Goal: Task Accomplishment & Management: Manage account settings

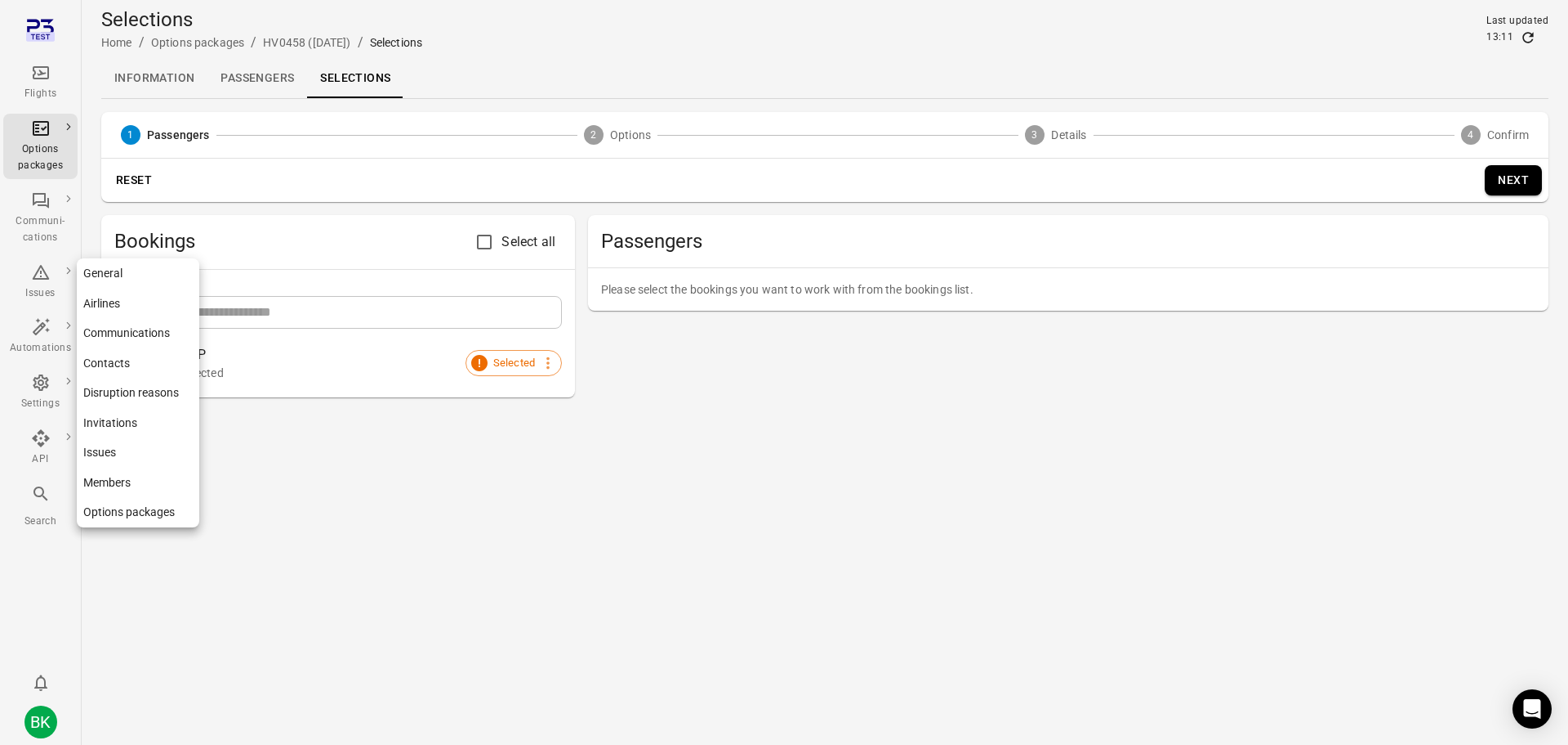
click at [103, 273] on link "General" at bounding box center [138, 273] width 123 height 30
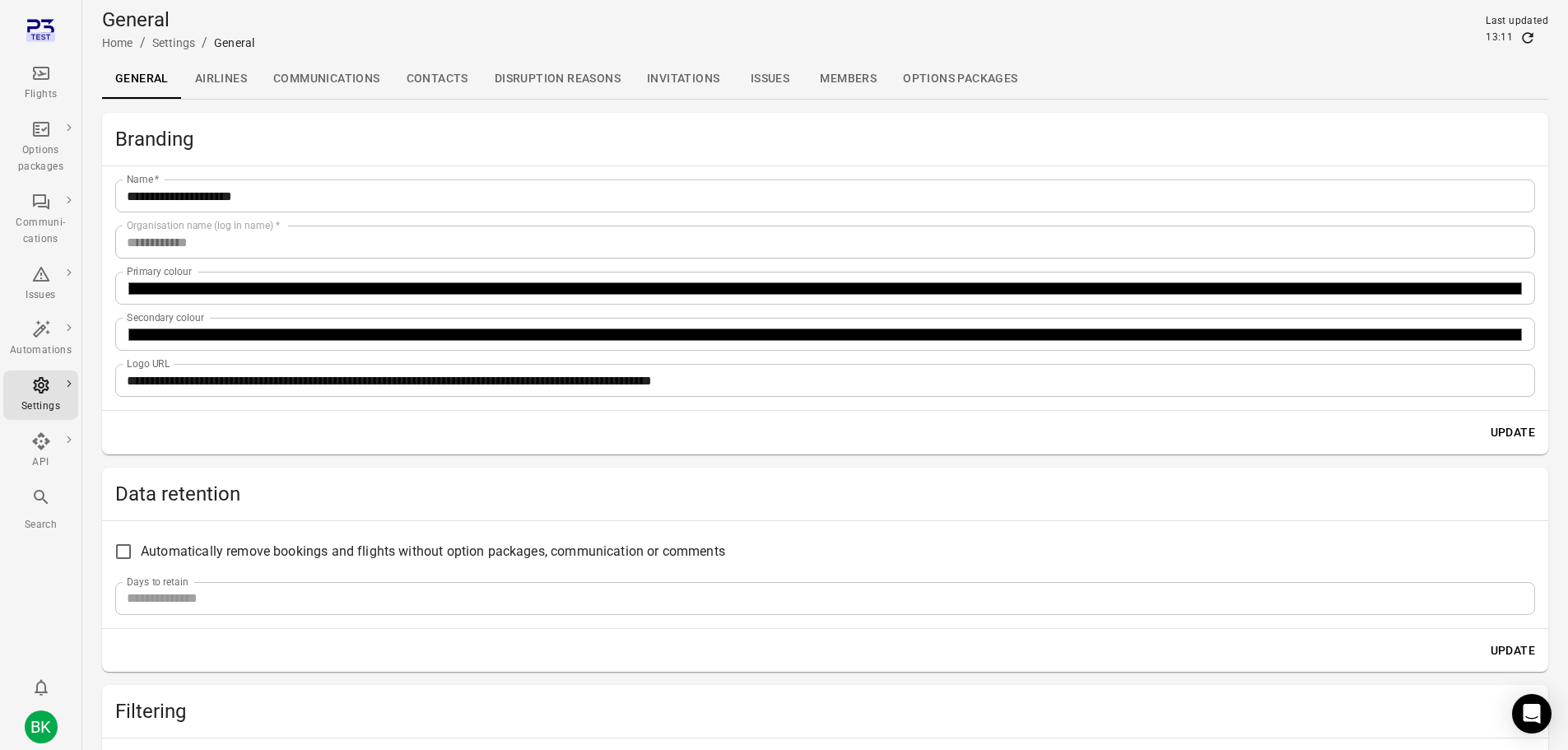
click at [245, 495] on h2 "Data retention" at bounding box center [825, 493] width 1420 height 26
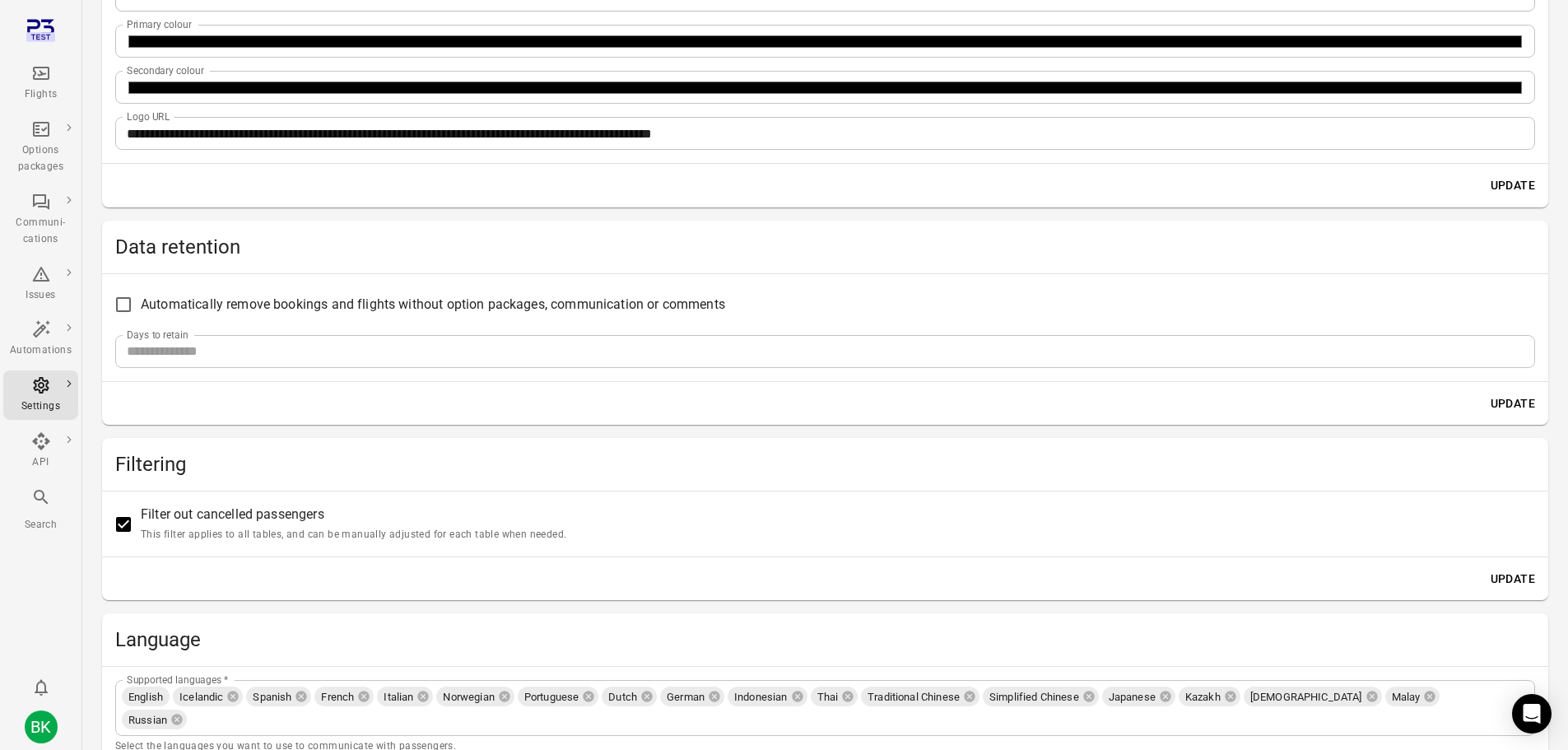
click at [364, 284] on div "Automatically remove bookings and flights without option packages, communicatio…" at bounding box center [825, 327] width 1446 height 107
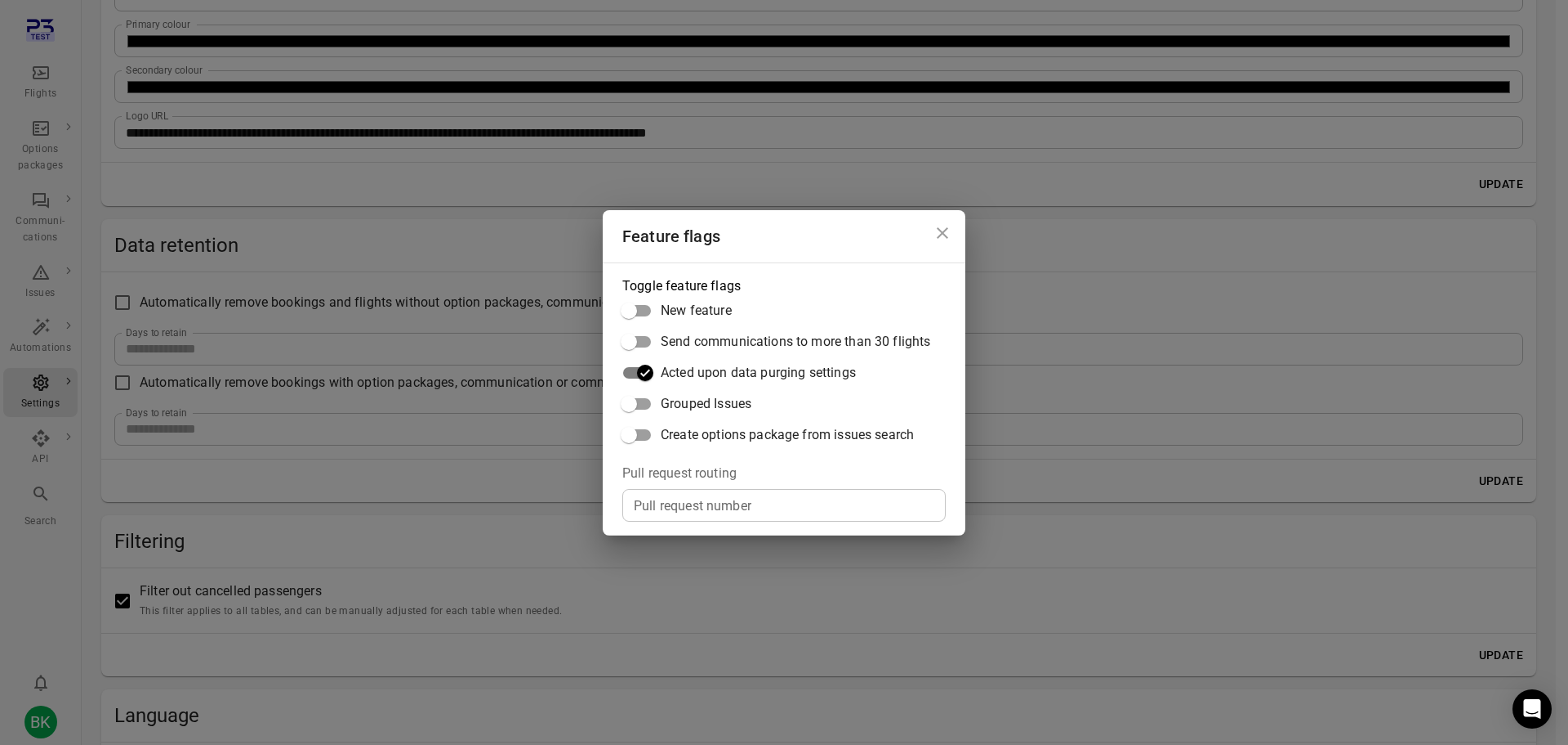
click at [944, 236] on icon "Close dialog" at bounding box center [943, 233] width 20 height 20
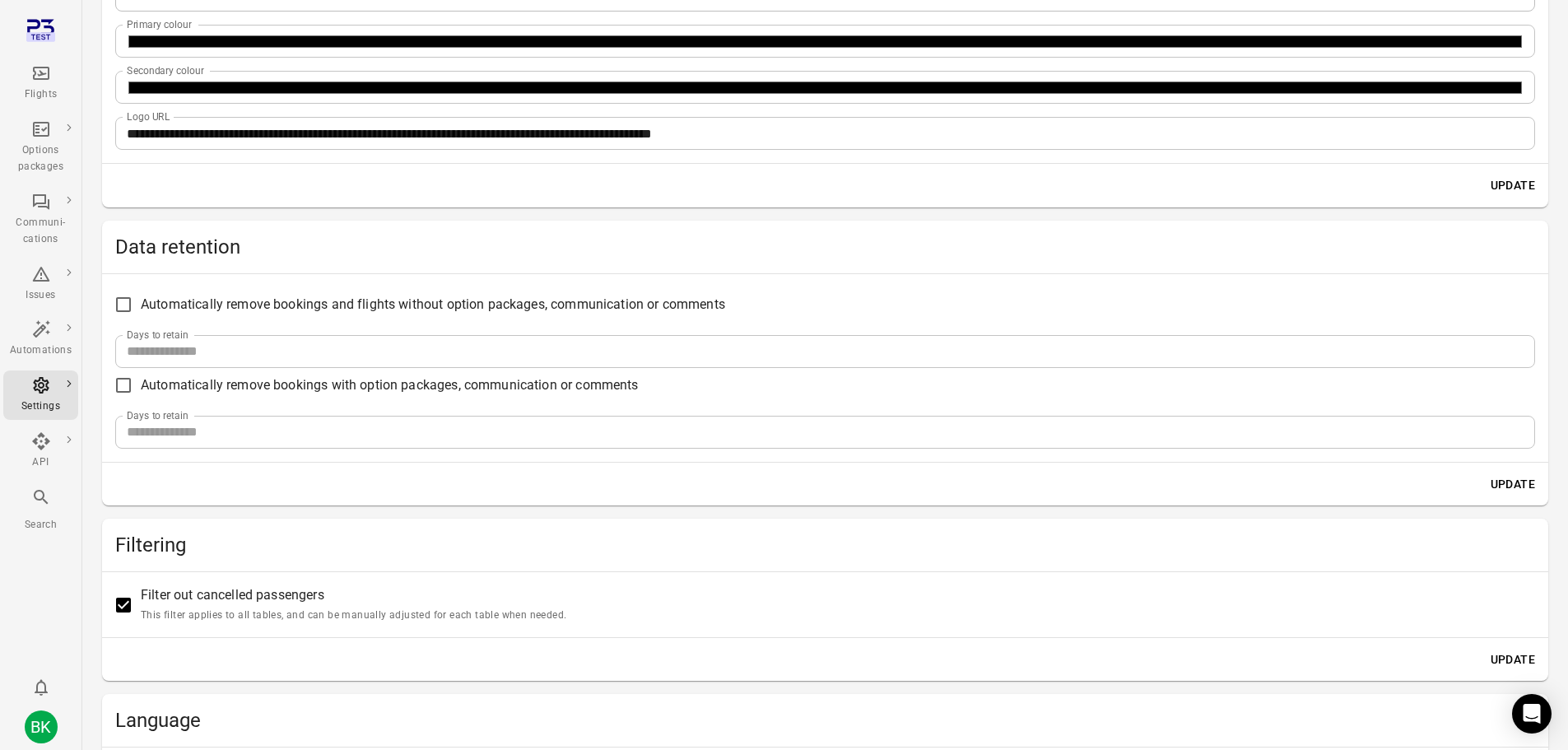
click at [167, 423] on input "***" at bounding box center [825, 432] width 1420 height 33
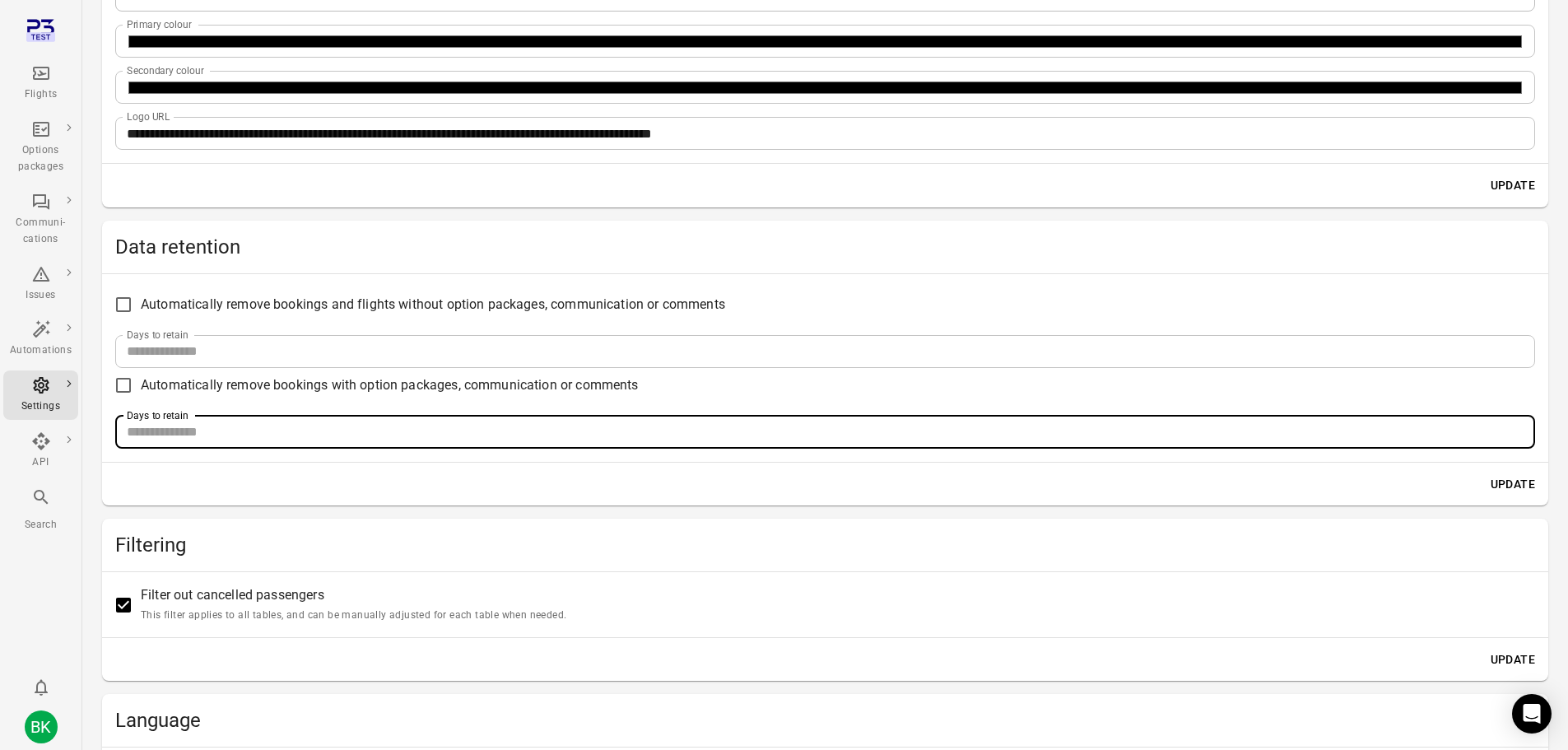
click at [1516, 438] on input "***" at bounding box center [825, 432] width 1420 height 33
click at [1520, 426] on input "***" at bounding box center [825, 432] width 1420 height 33
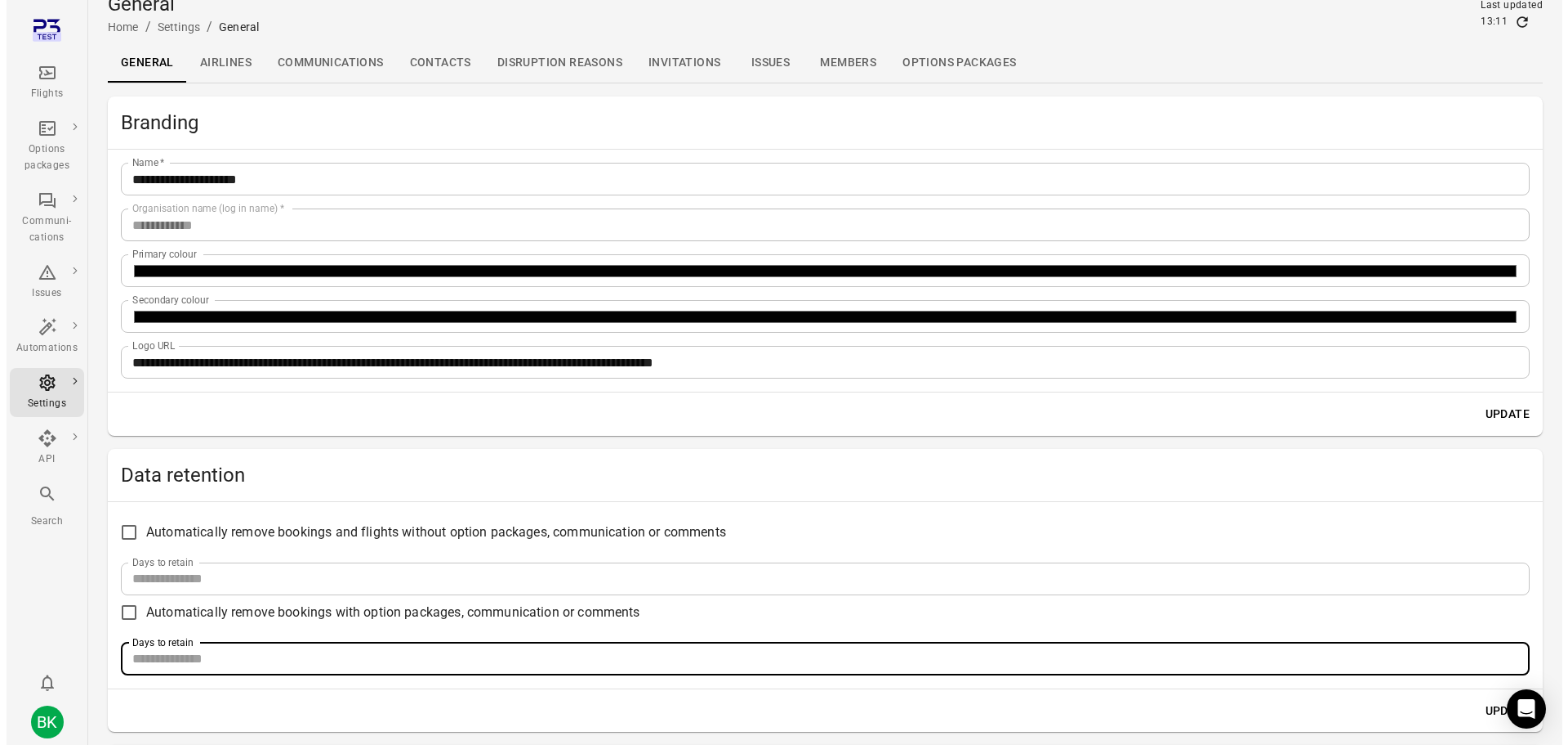
scroll to position [0, 0]
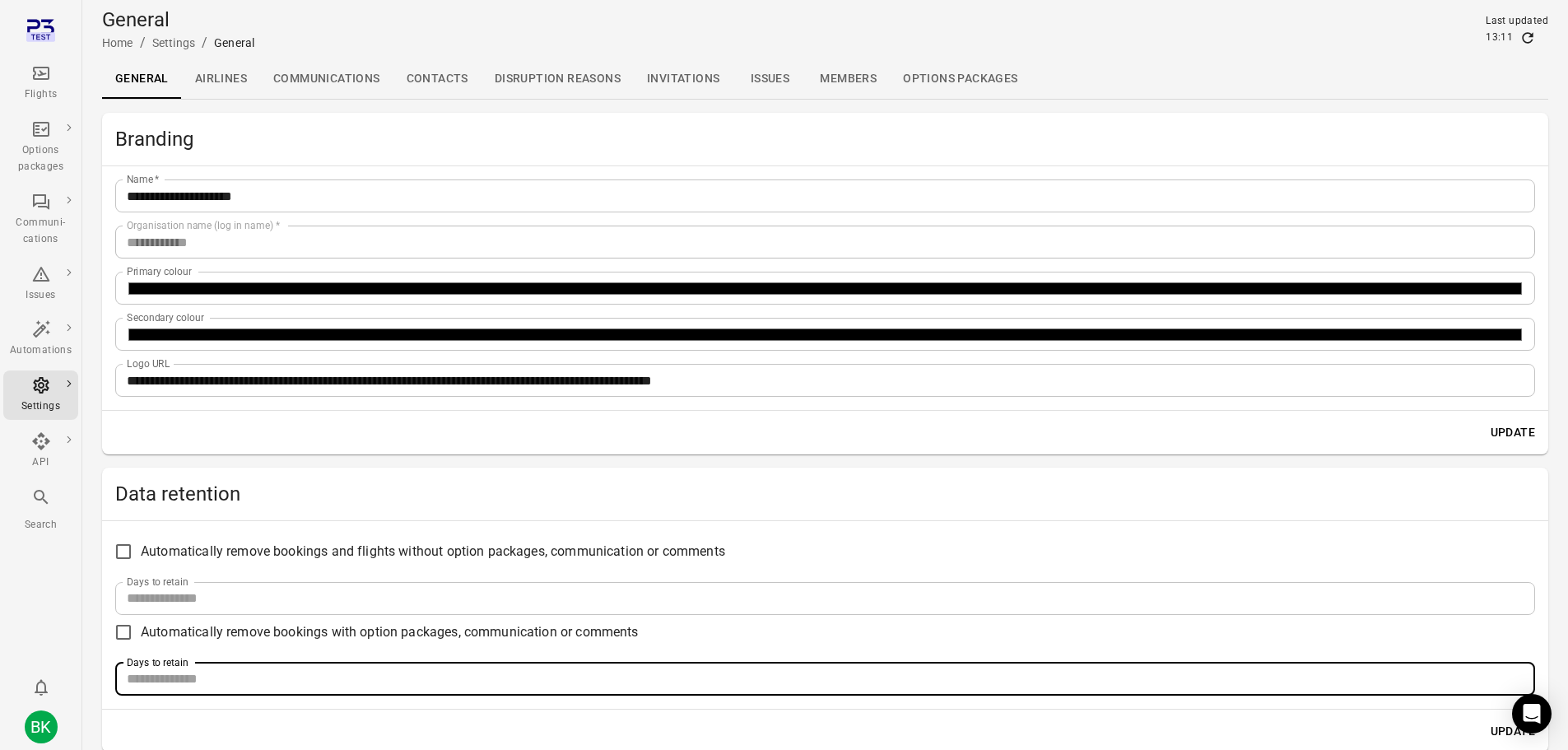
type input "***"
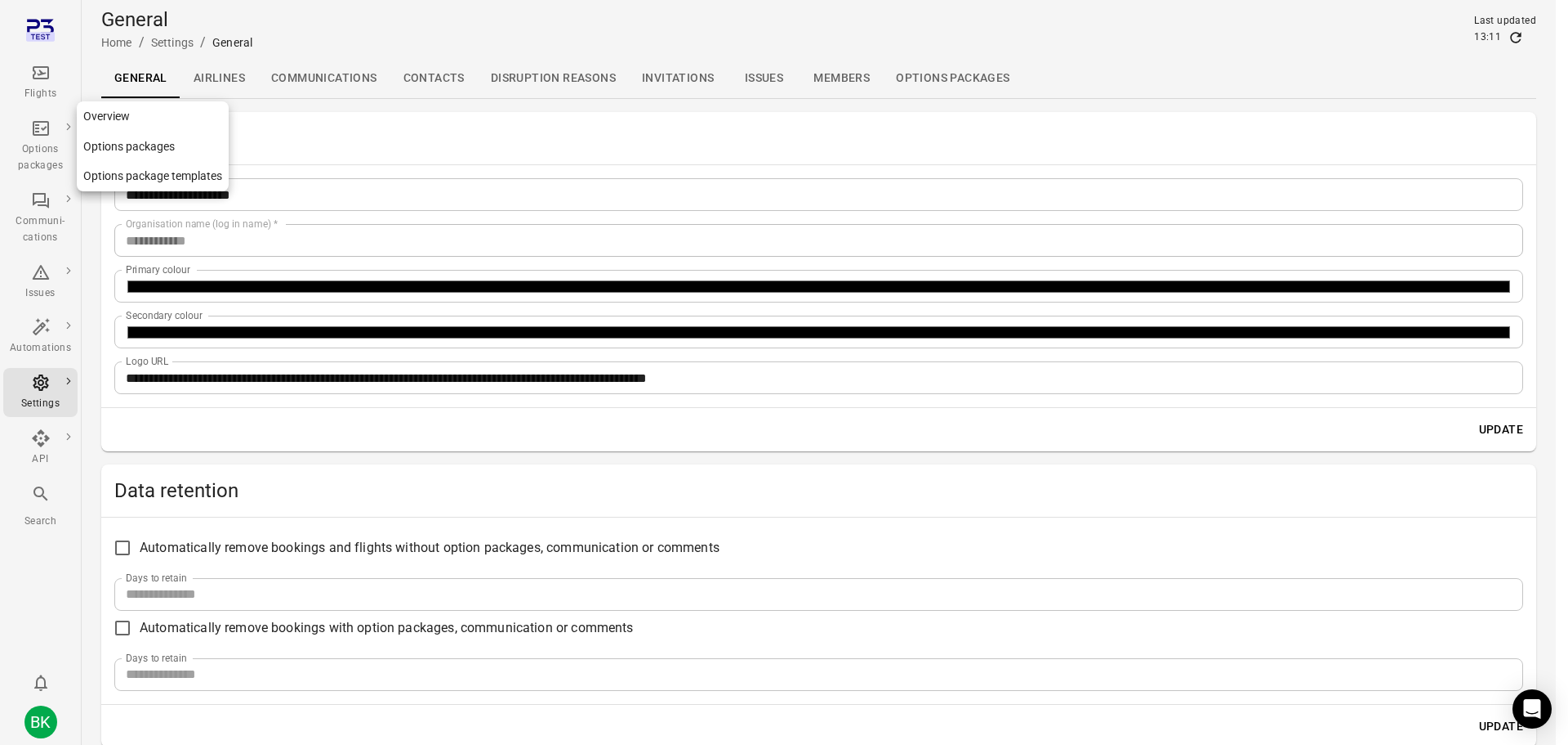
click at [34, 139] on div "Options packages" at bounding box center [39, 146] width 61 height 56
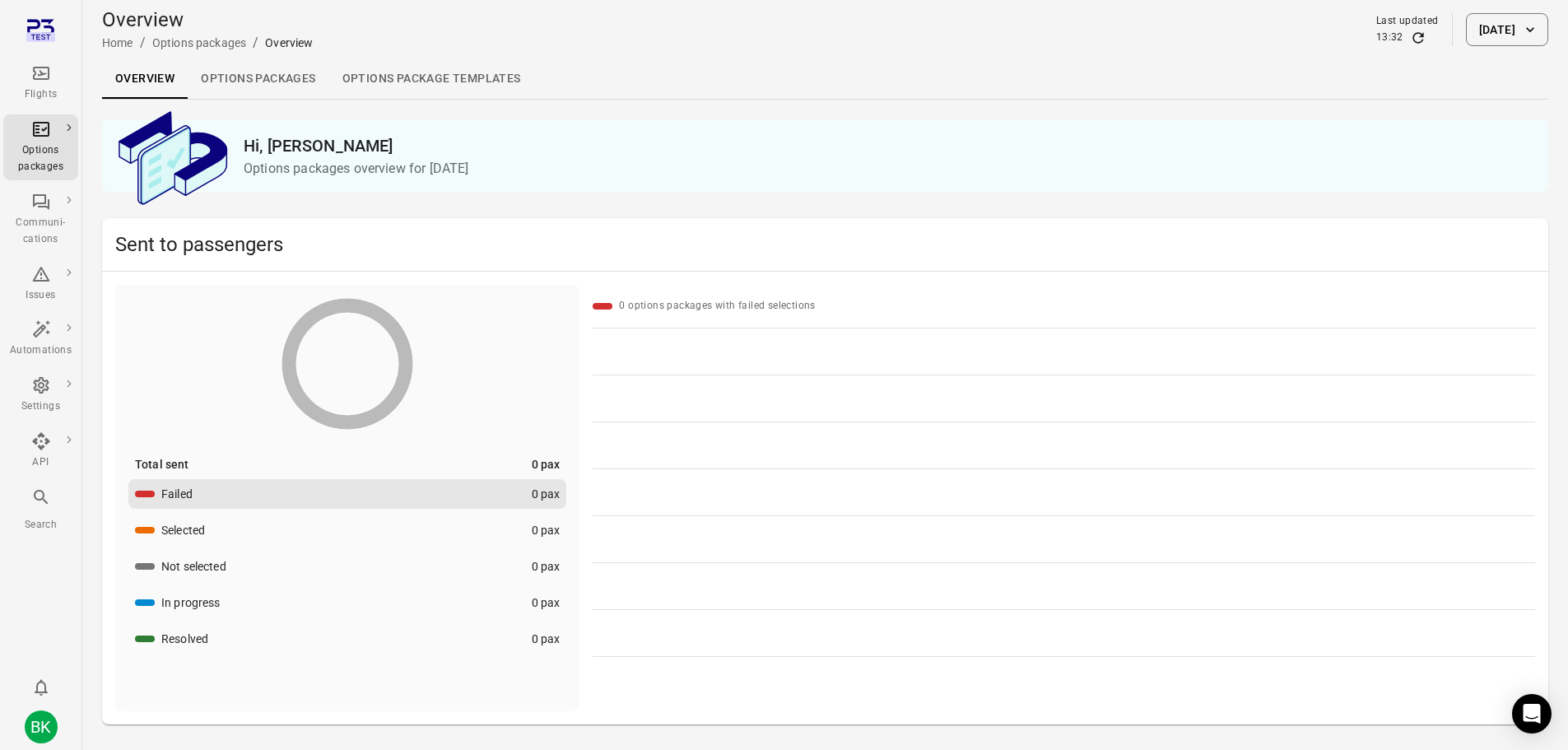
click at [291, 86] on link "Options packages" at bounding box center [258, 79] width 141 height 40
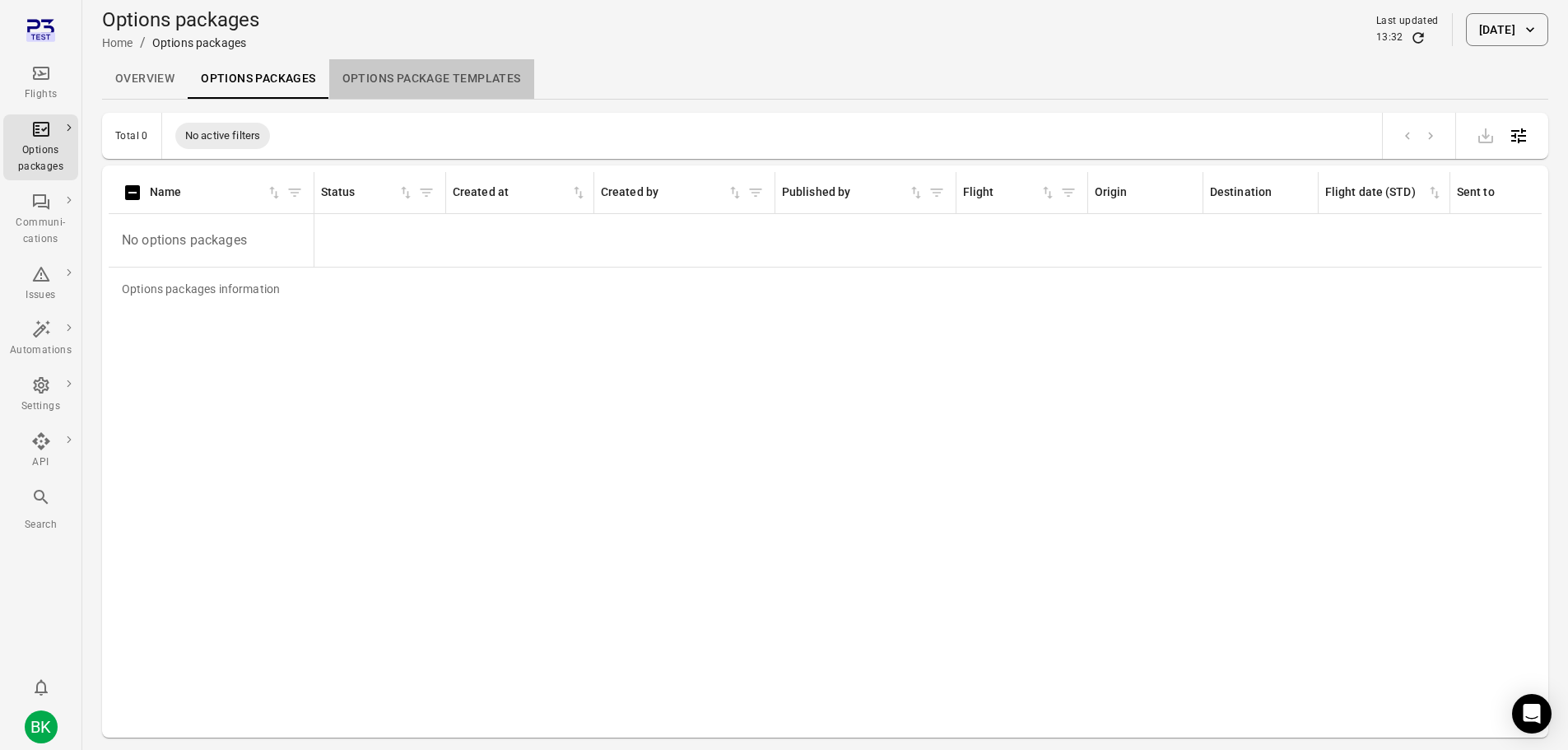
click at [463, 85] on link "Options package Templates" at bounding box center [431, 79] width 205 height 40
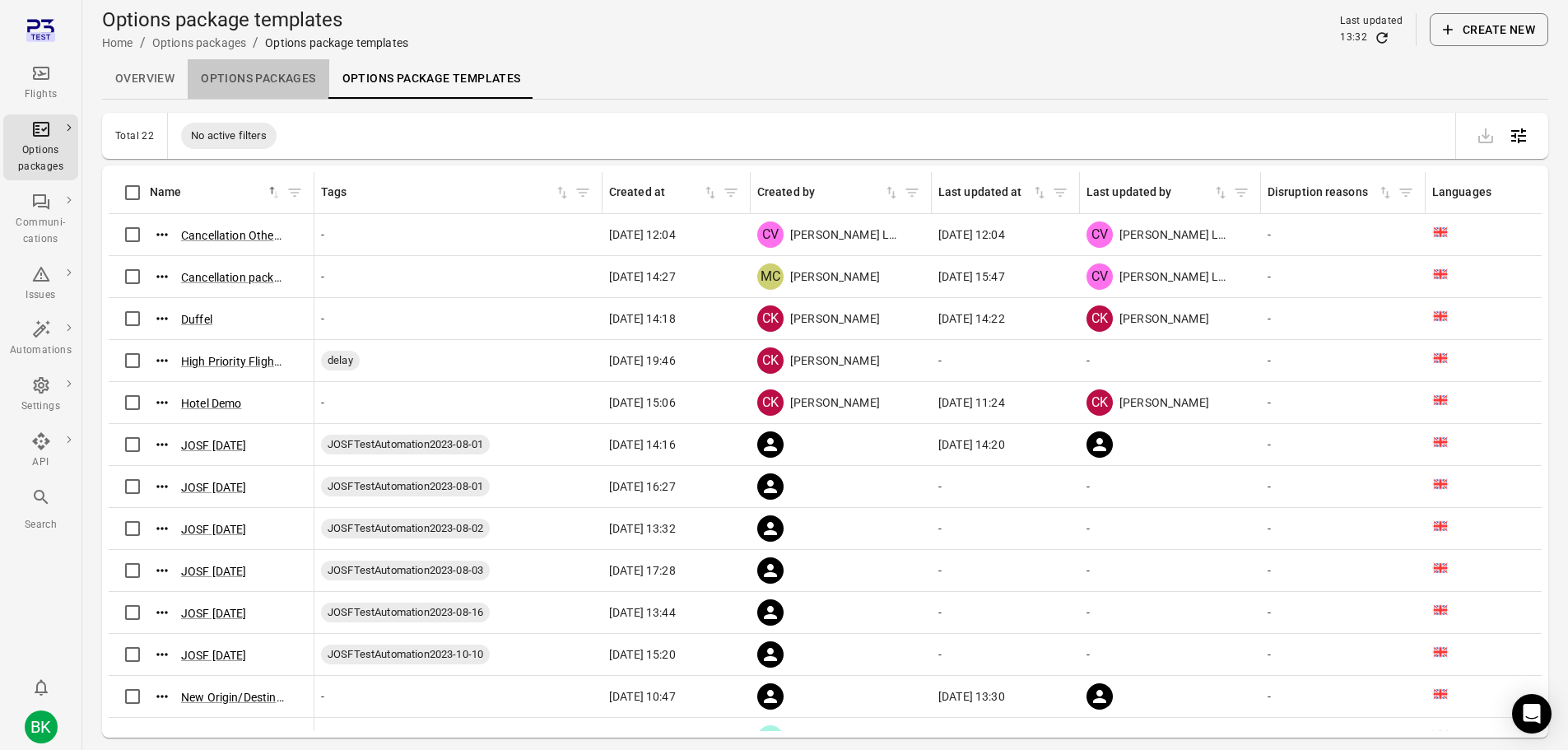
click at [250, 74] on link "Options packages" at bounding box center [258, 79] width 141 height 40
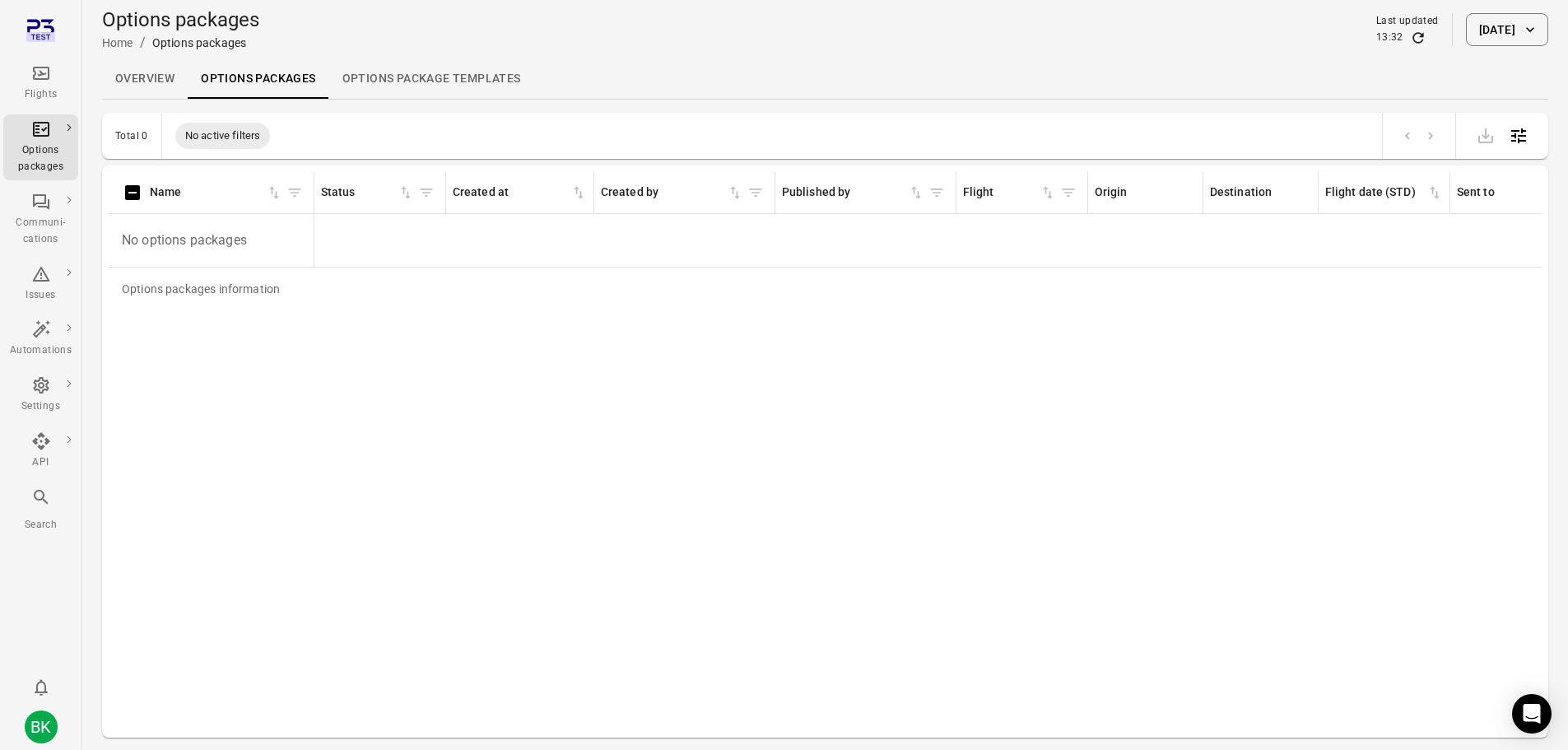
click at [1471, 28] on button "[DATE]" at bounding box center [1507, 29] width 82 height 33
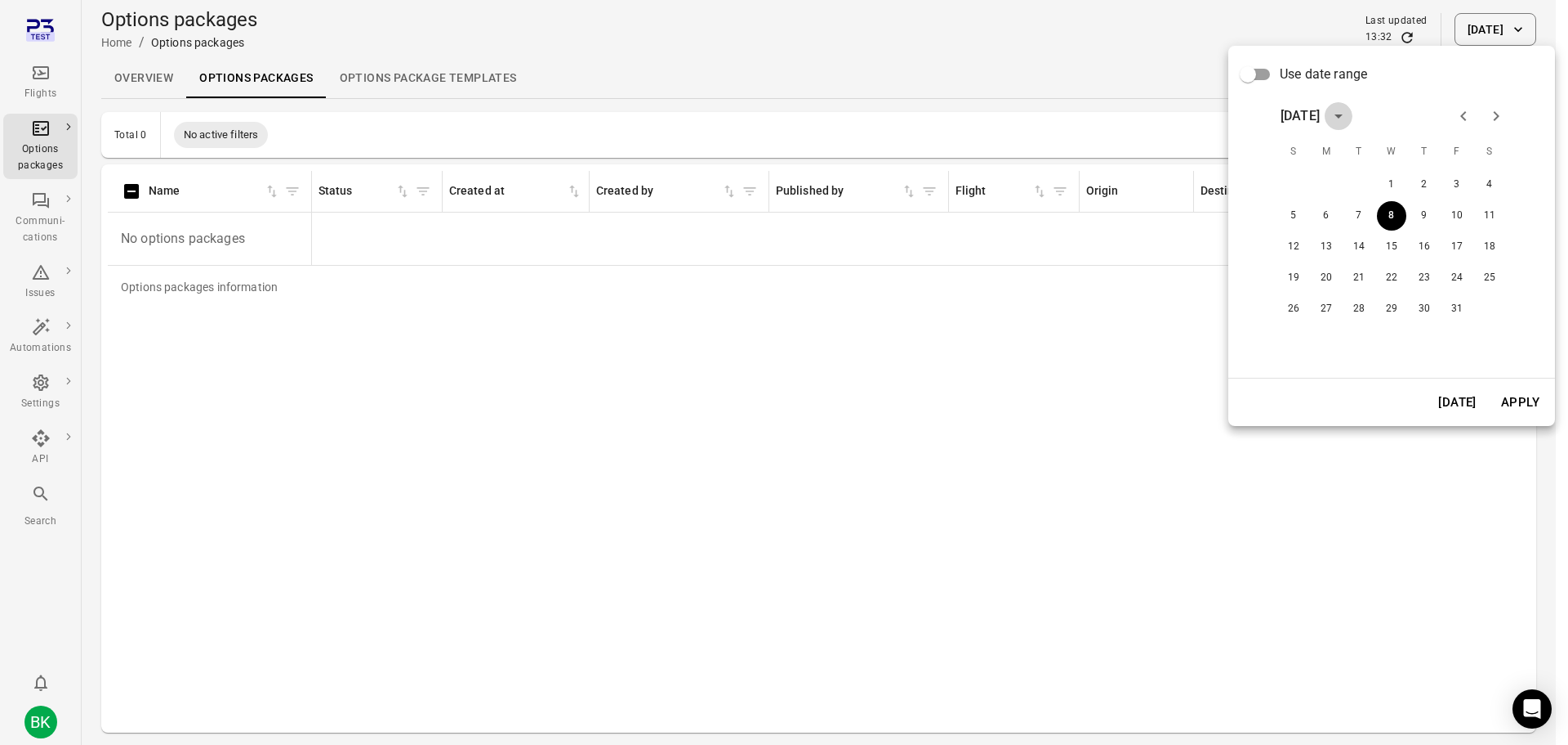
click at [1348, 112] on icon "calendar view is open, switch to year view" at bounding box center [1338, 116] width 20 height 20
click at [1320, 118] on div "[DATE]" at bounding box center [1300, 116] width 39 height 20
click at [1303, 276] on button "Oct" at bounding box center [1302, 284] width 59 height 29
click at [1464, 118] on icon "Previous month" at bounding box center [1463, 116] width 20 height 20
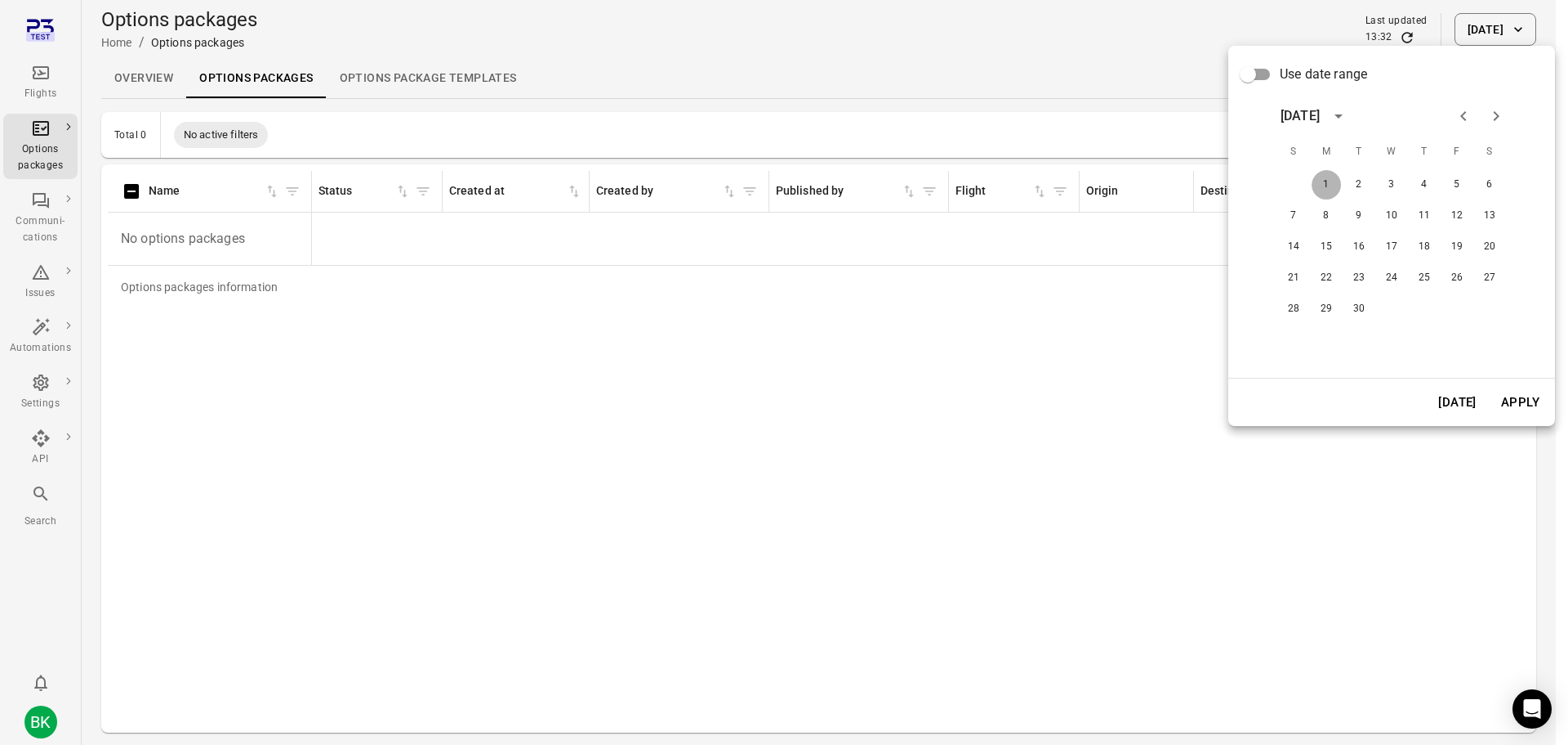
click at [1323, 180] on button "1" at bounding box center [1326, 185] width 29 height 29
click at [1517, 403] on button "Apply" at bounding box center [1521, 403] width 57 height 34
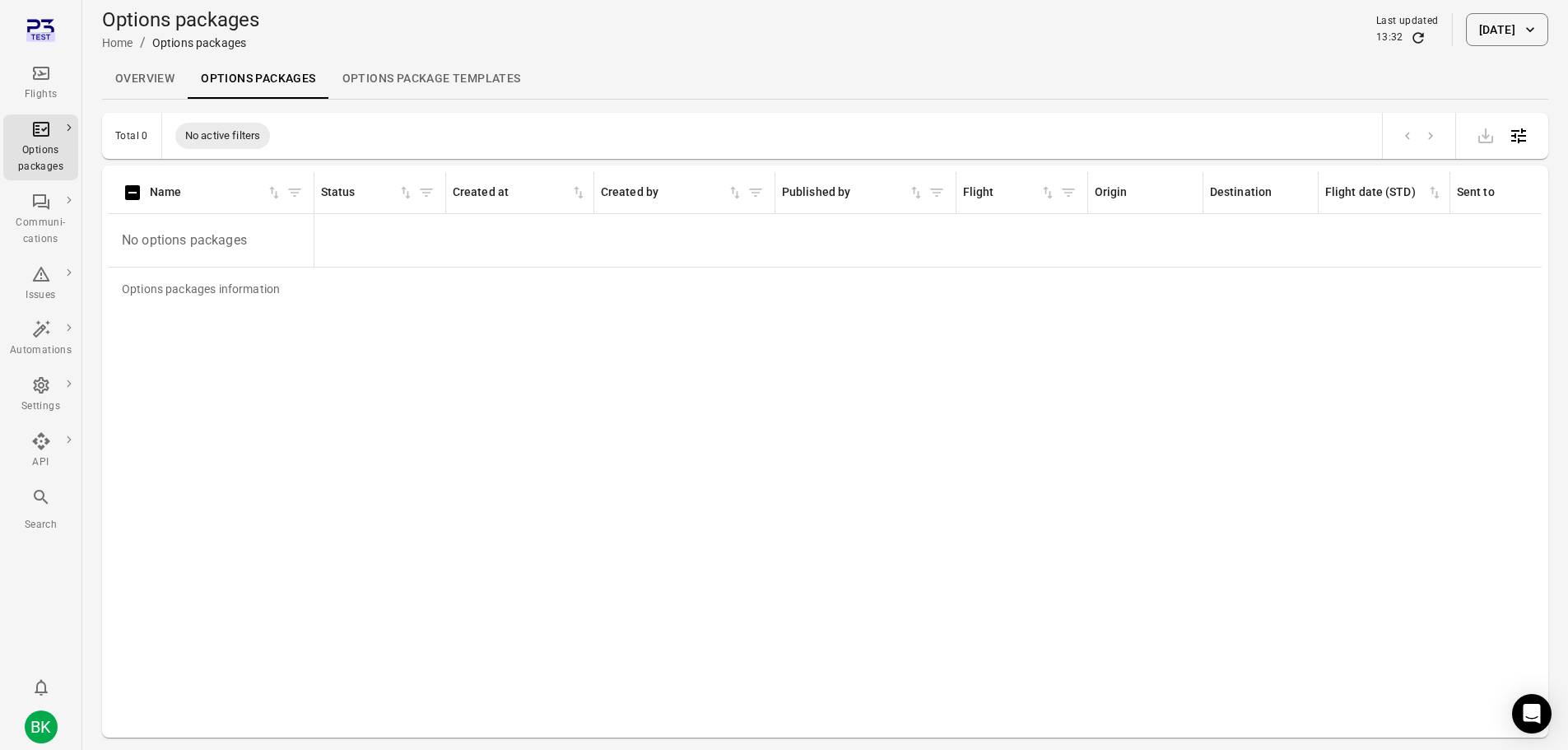
click at [1488, 28] on button "[DATE]" at bounding box center [1507, 29] width 82 height 33
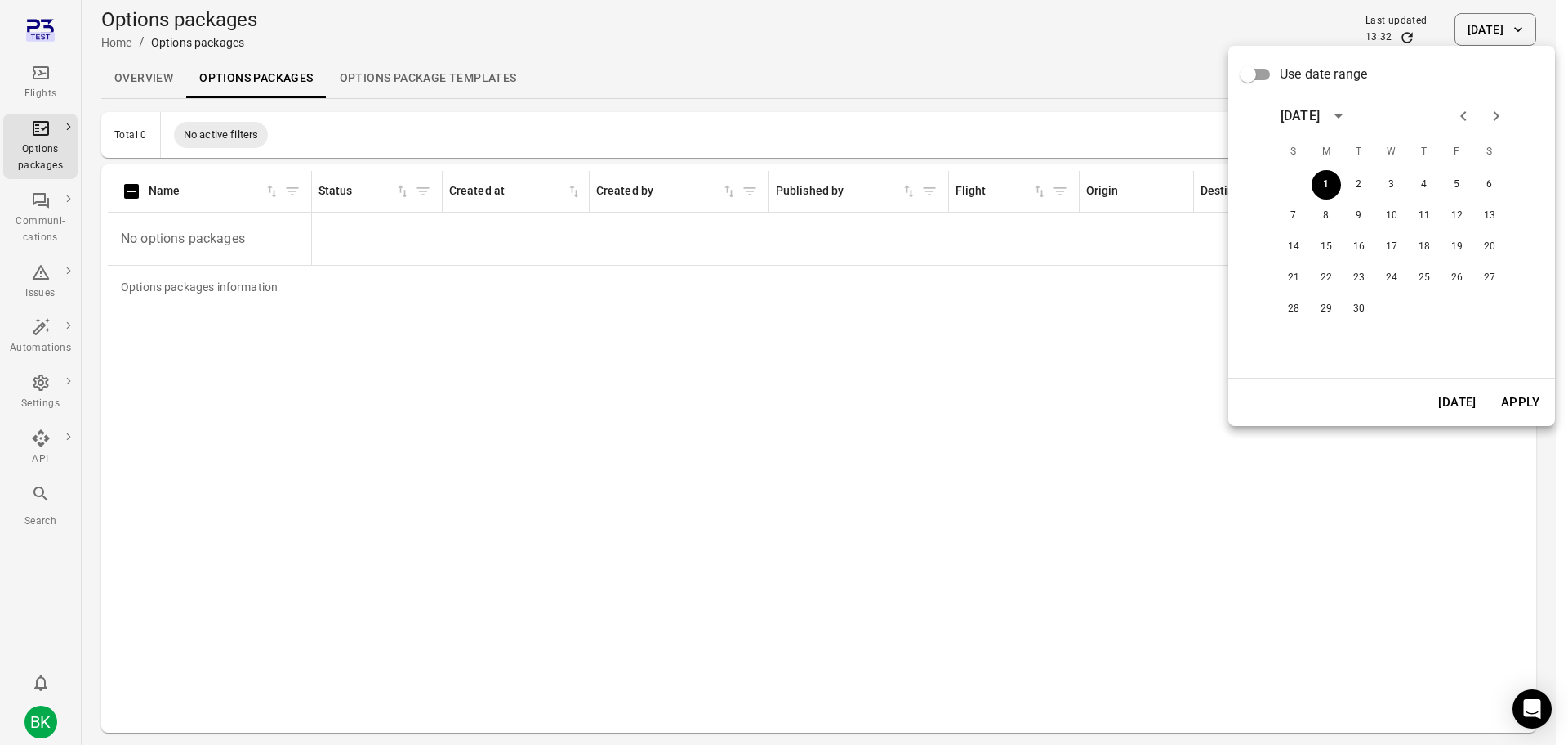
click at [1342, 77] on span "Use date range" at bounding box center [1324, 74] width 87 height 20
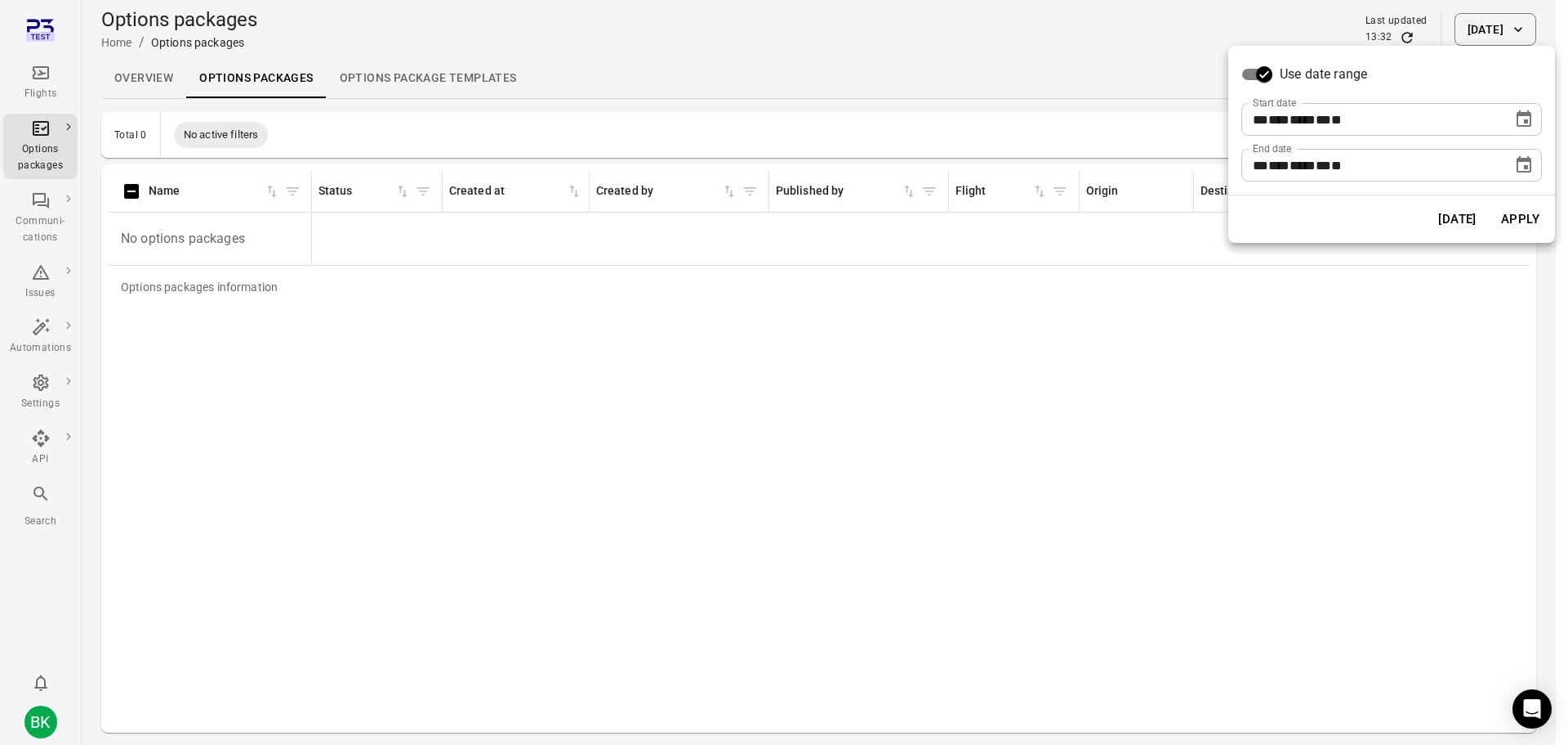
click at [1523, 162] on icon "Choose date, selected date is Sep 1, 2025" at bounding box center [1523, 164] width 15 height 16
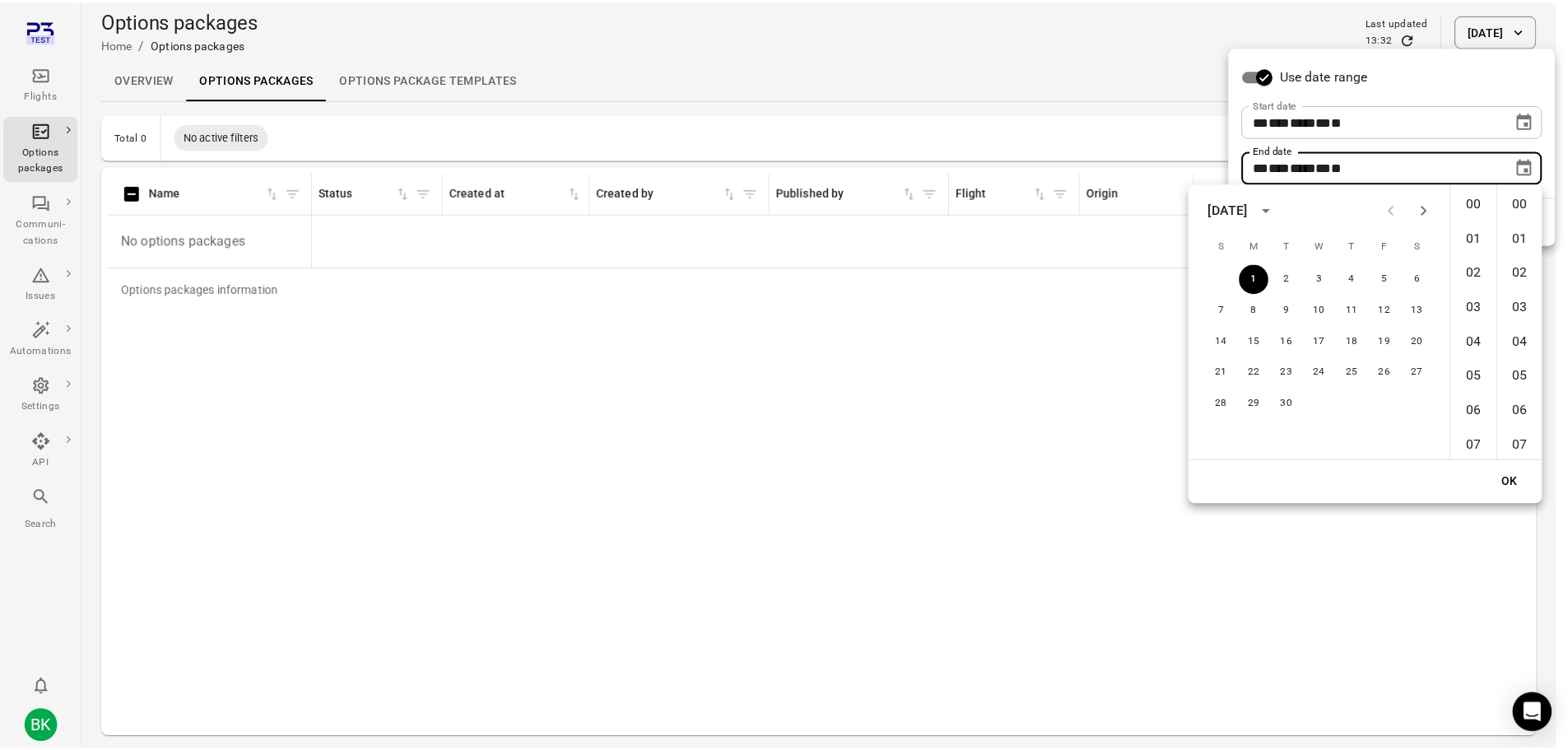
scroll to position [1801, 0]
click at [1440, 207] on icon "Next month" at bounding box center [1434, 208] width 20 height 20
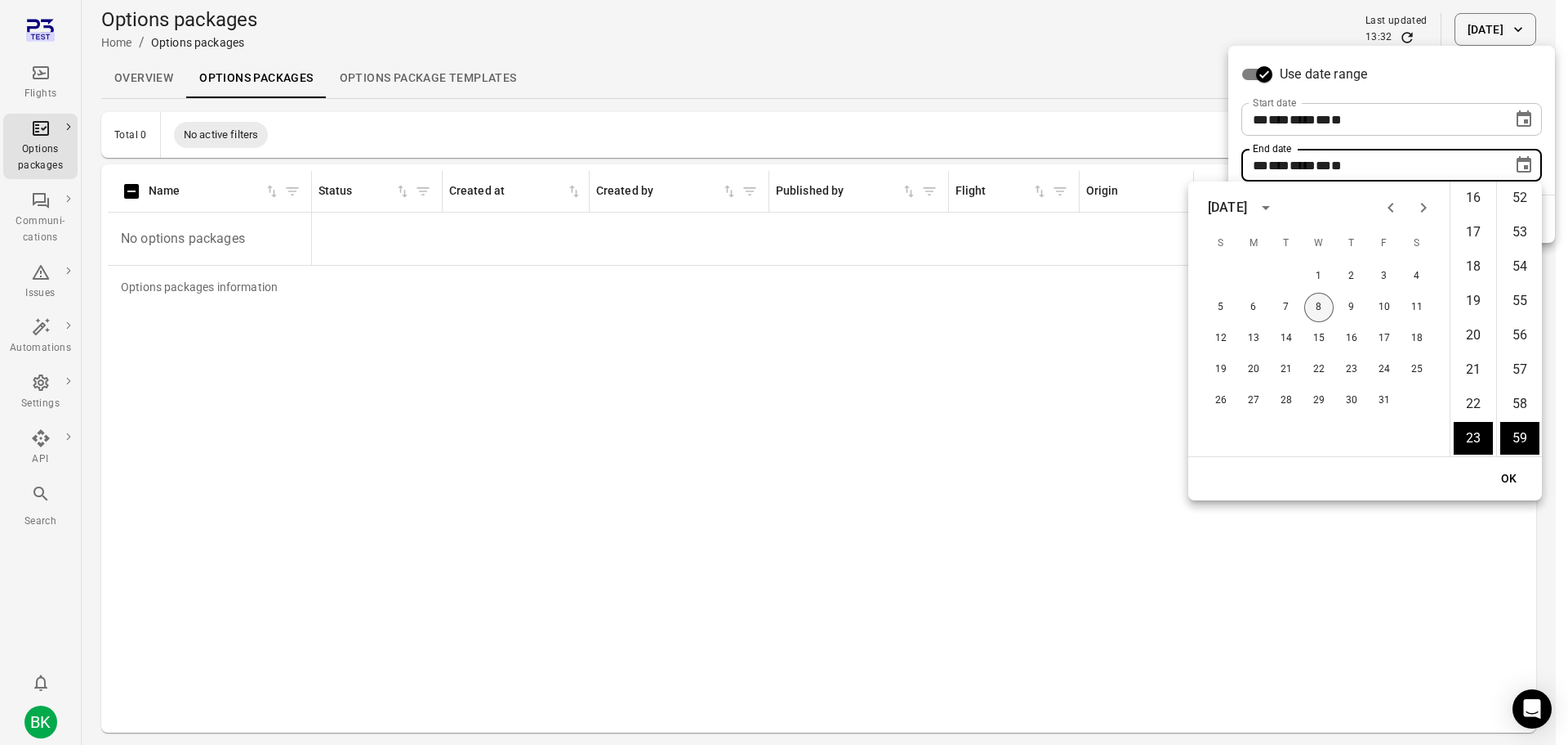
click at [1322, 306] on button "8" at bounding box center [1319, 307] width 29 height 29
type input "**********"
click at [1515, 479] on button "OK" at bounding box center [1509, 478] width 52 height 30
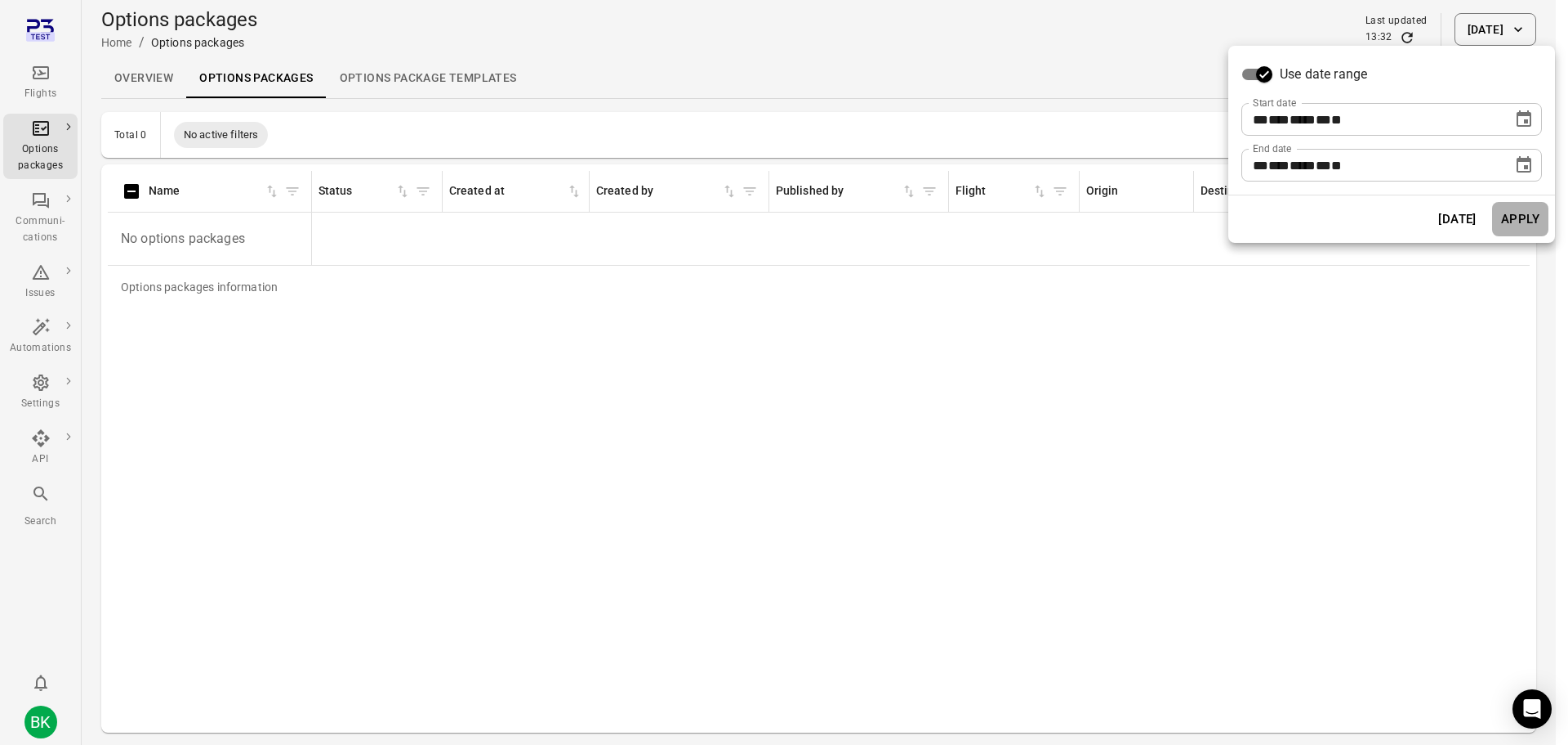
click at [1509, 218] on button "Apply" at bounding box center [1521, 219] width 57 height 34
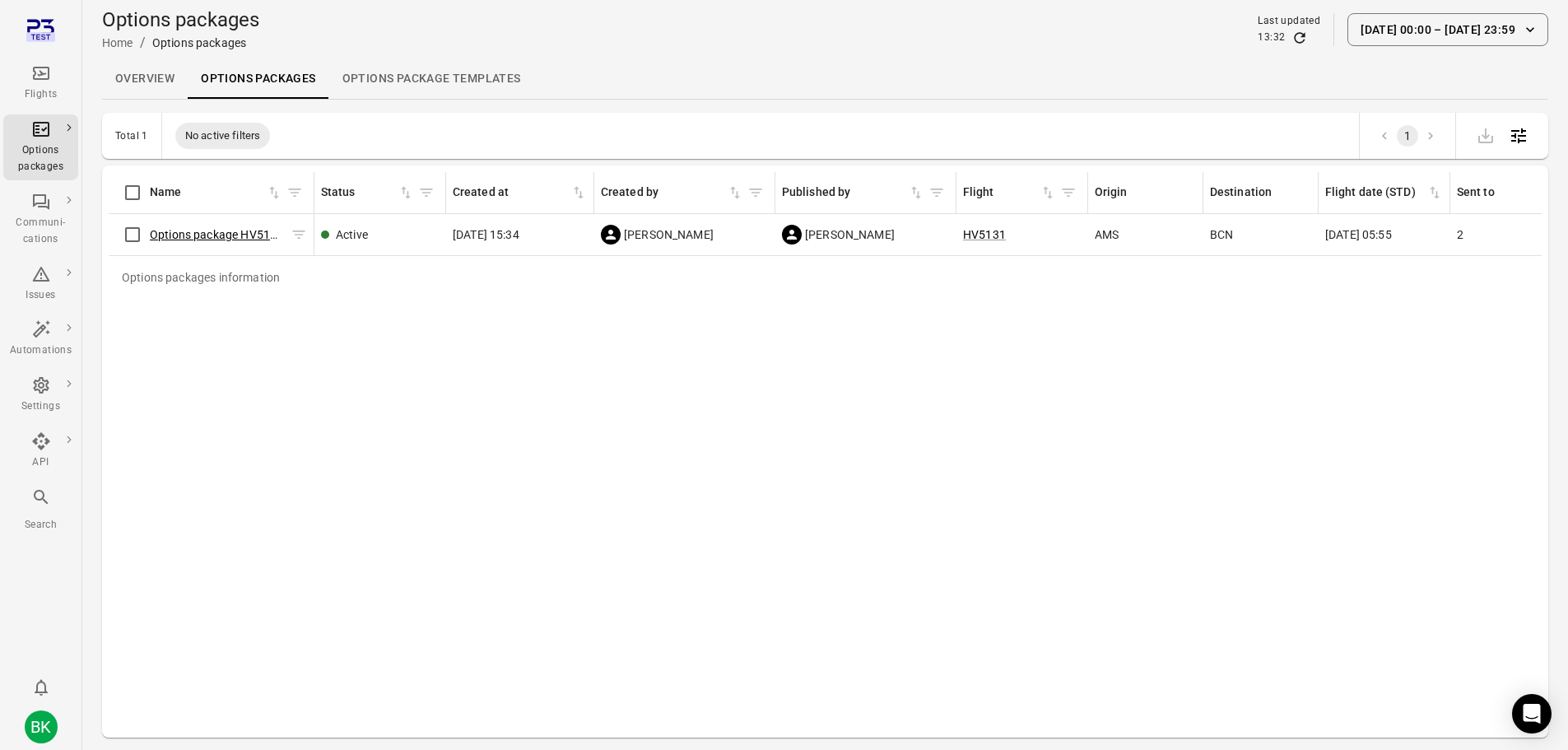
click at [216, 233] on link "Options package HV5131 ([DATE])" at bounding box center [239, 234] width 180 height 13
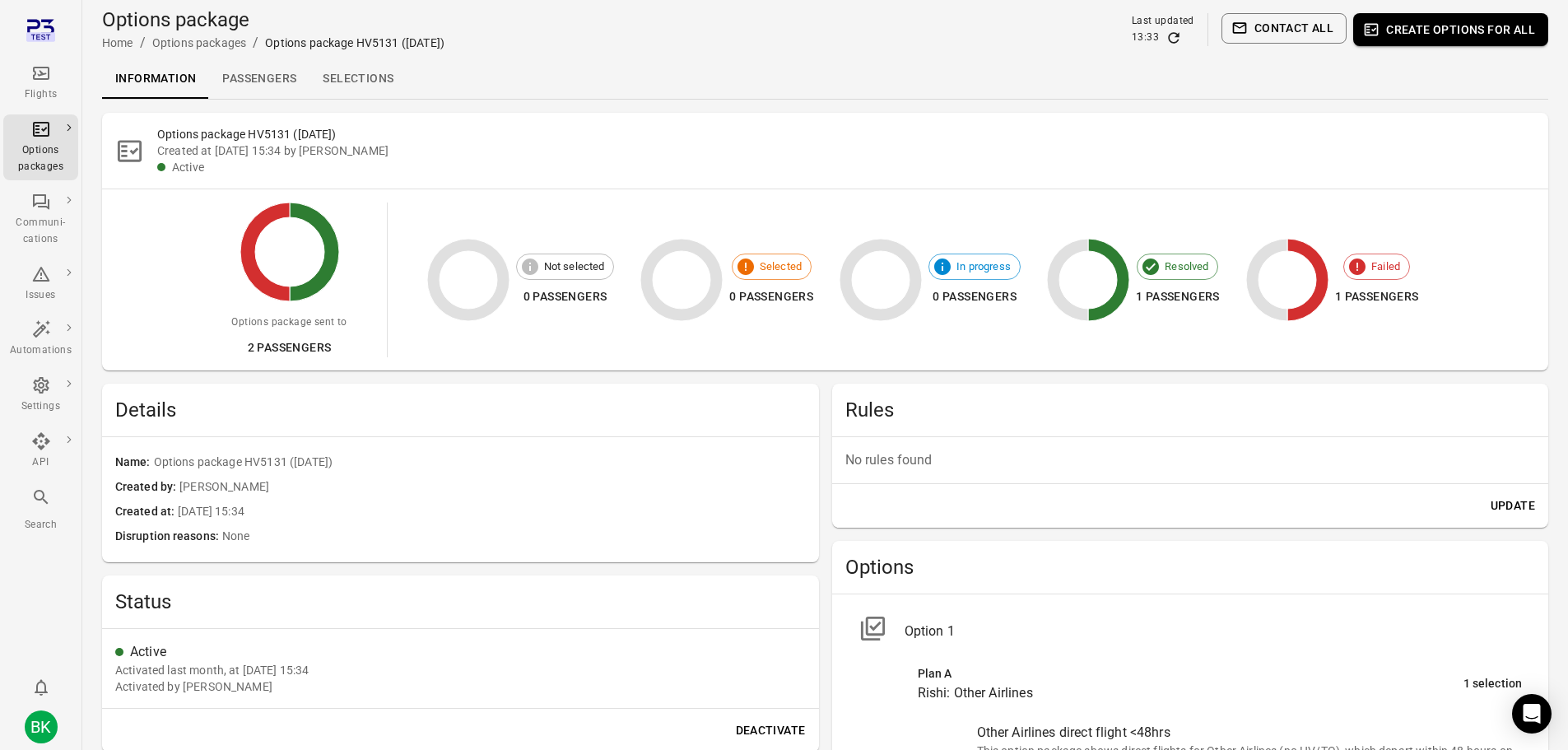
drag, startPoint x: 33, startPoint y: 77, endPoint x: 61, endPoint y: 101, distance: 36.9
click at [33, 77] on icon "Main navigation" at bounding box center [41, 73] width 16 height 13
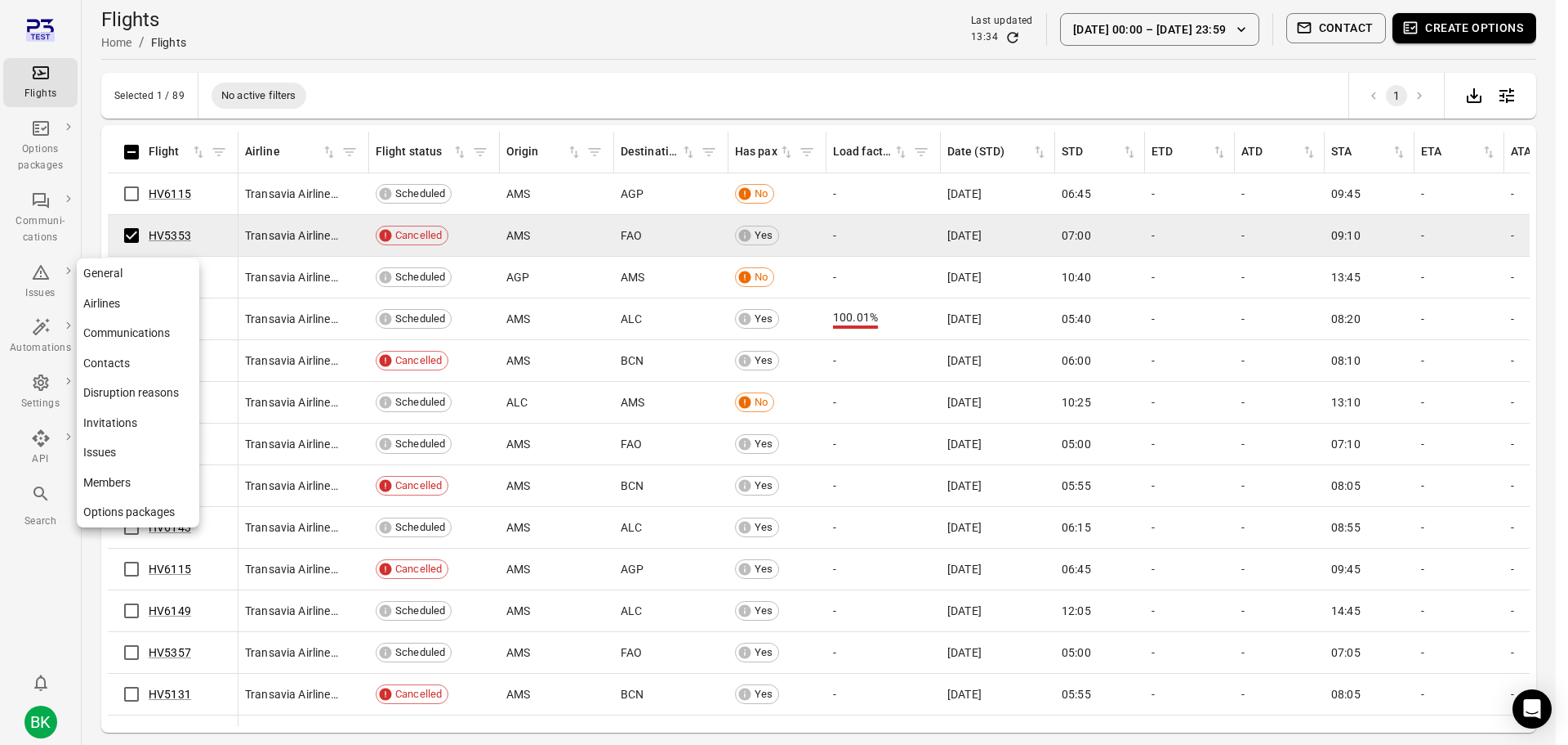
click at [40, 385] on icon "Main navigation" at bounding box center [40, 382] width 15 height 16
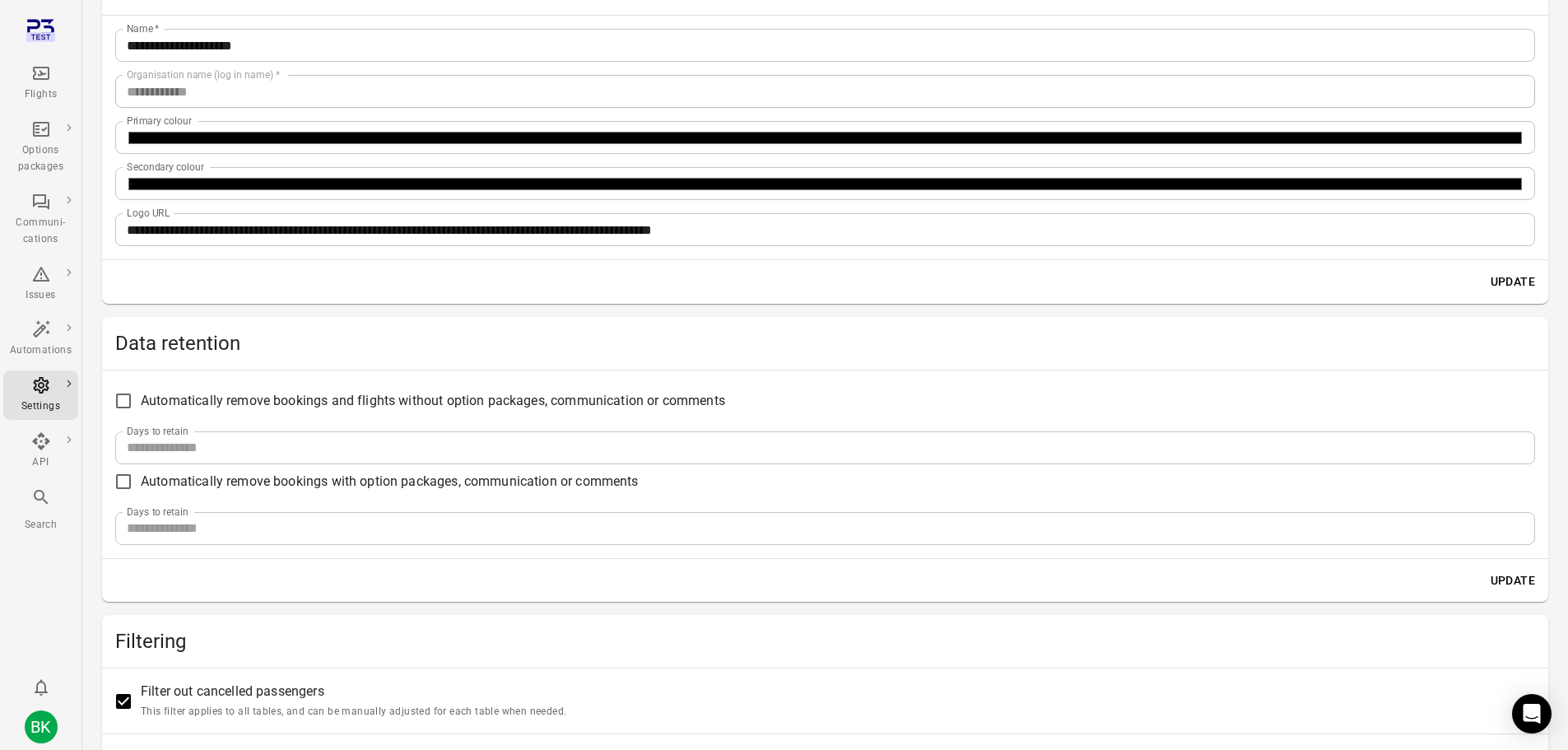
scroll to position [164, 0]
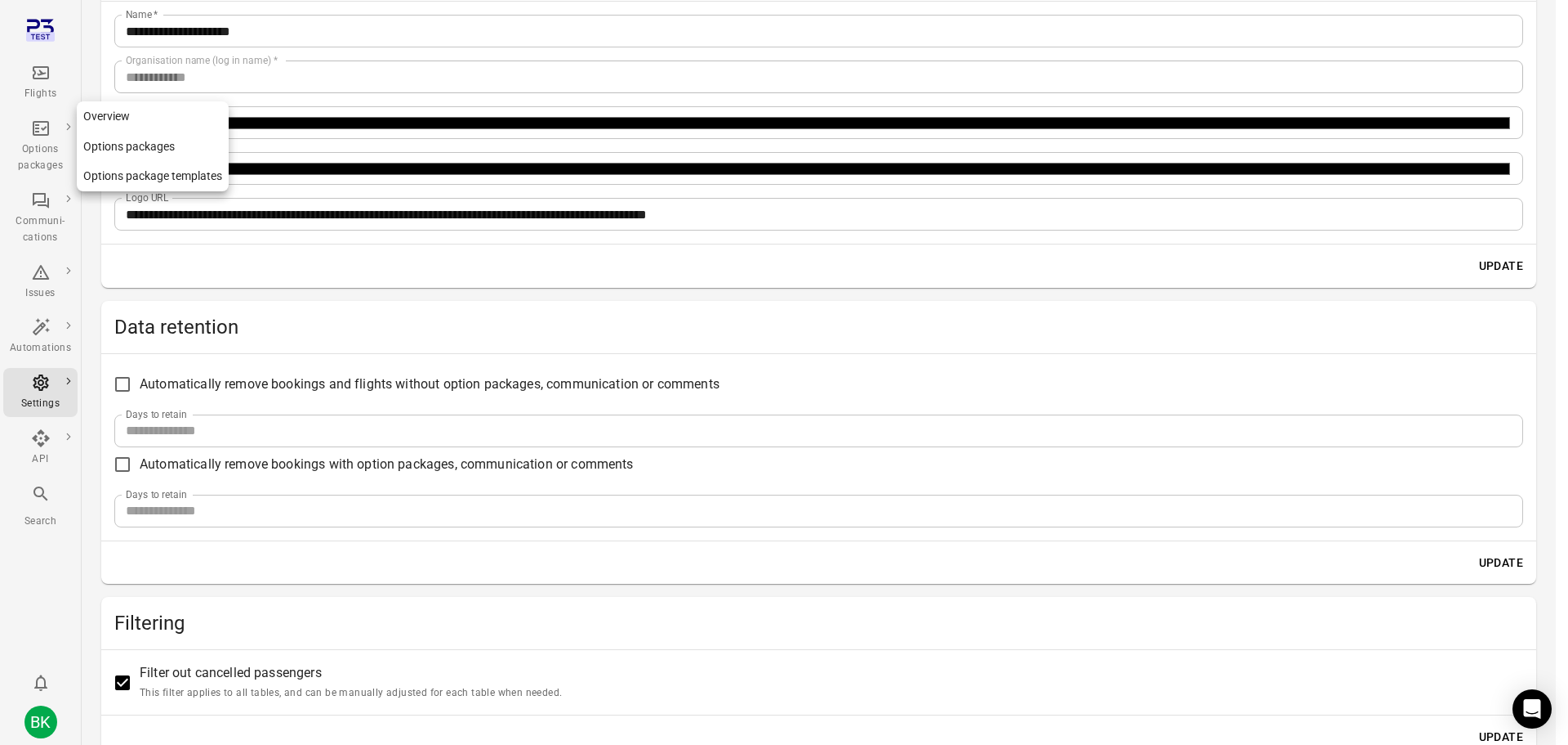
click at [41, 148] on div "Options packages" at bounding box center [39, 158] width 61 height 33
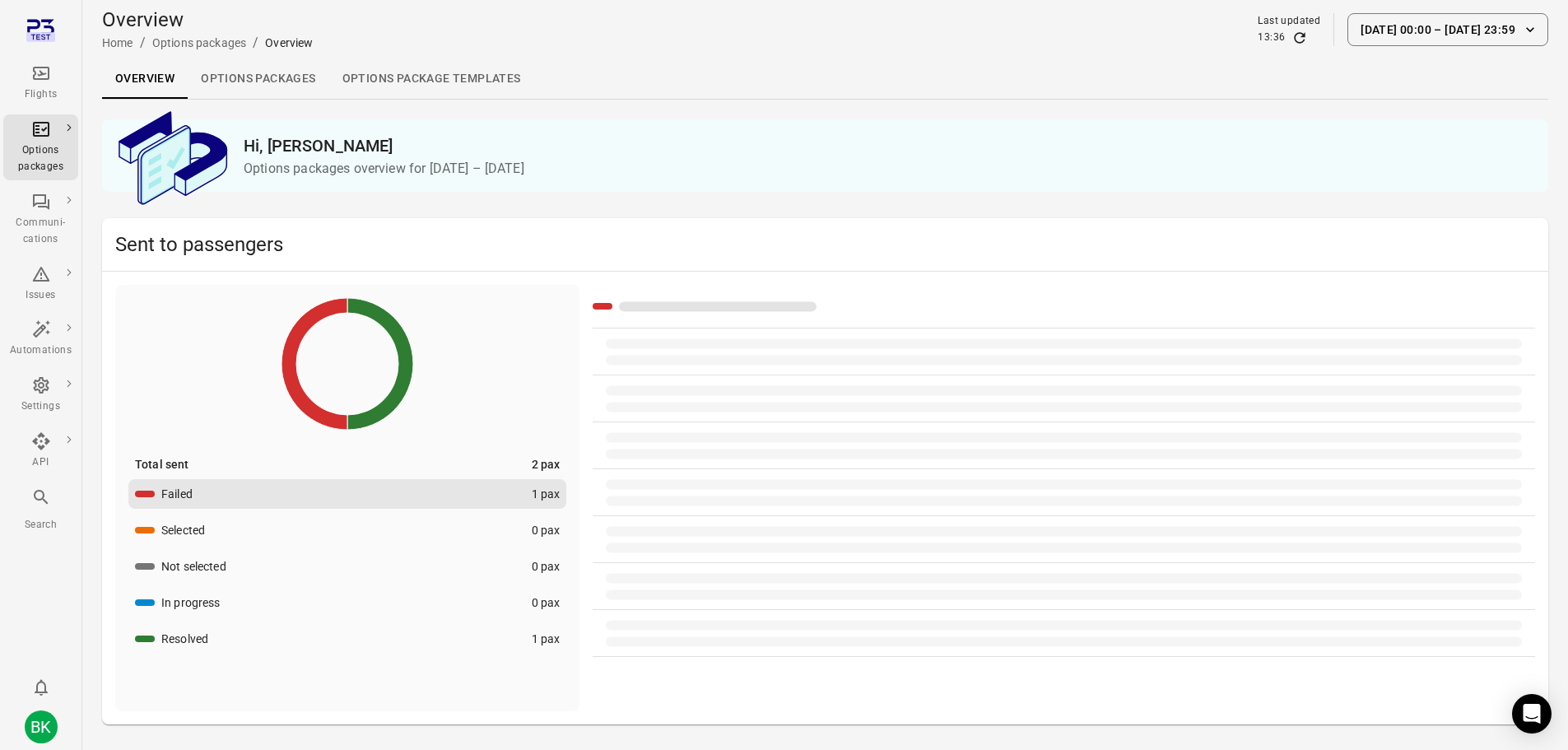
click at [232, 77] on link "Options packages" at bounding box center [258, 79] width 141 height 40
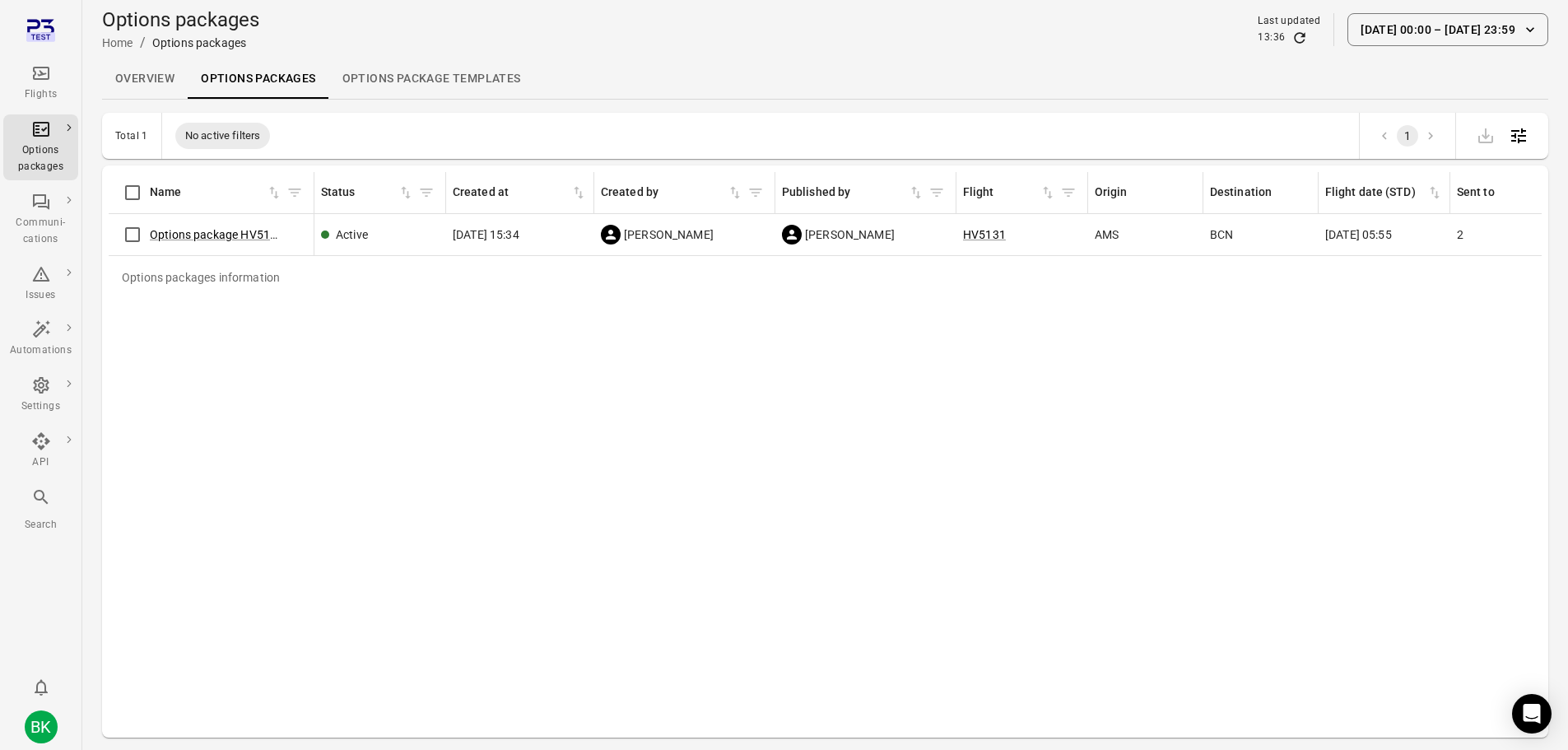
click at [421, 86] on link "Options package Templates" at bounding box center [431, 79] width 205 height 40
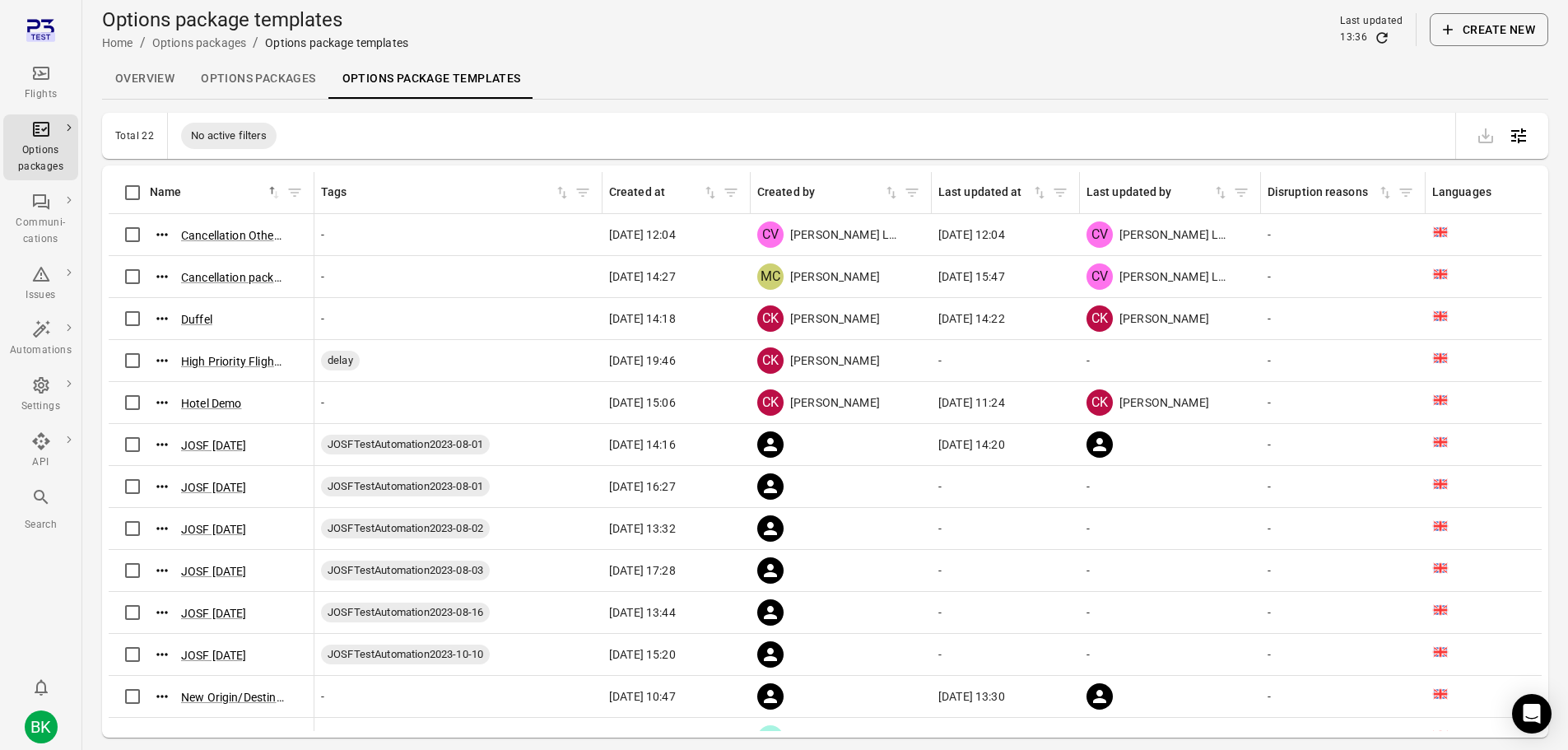
click at [235, 70] on link "Options packages" at bounding box center [258, 79] width 141 height 40
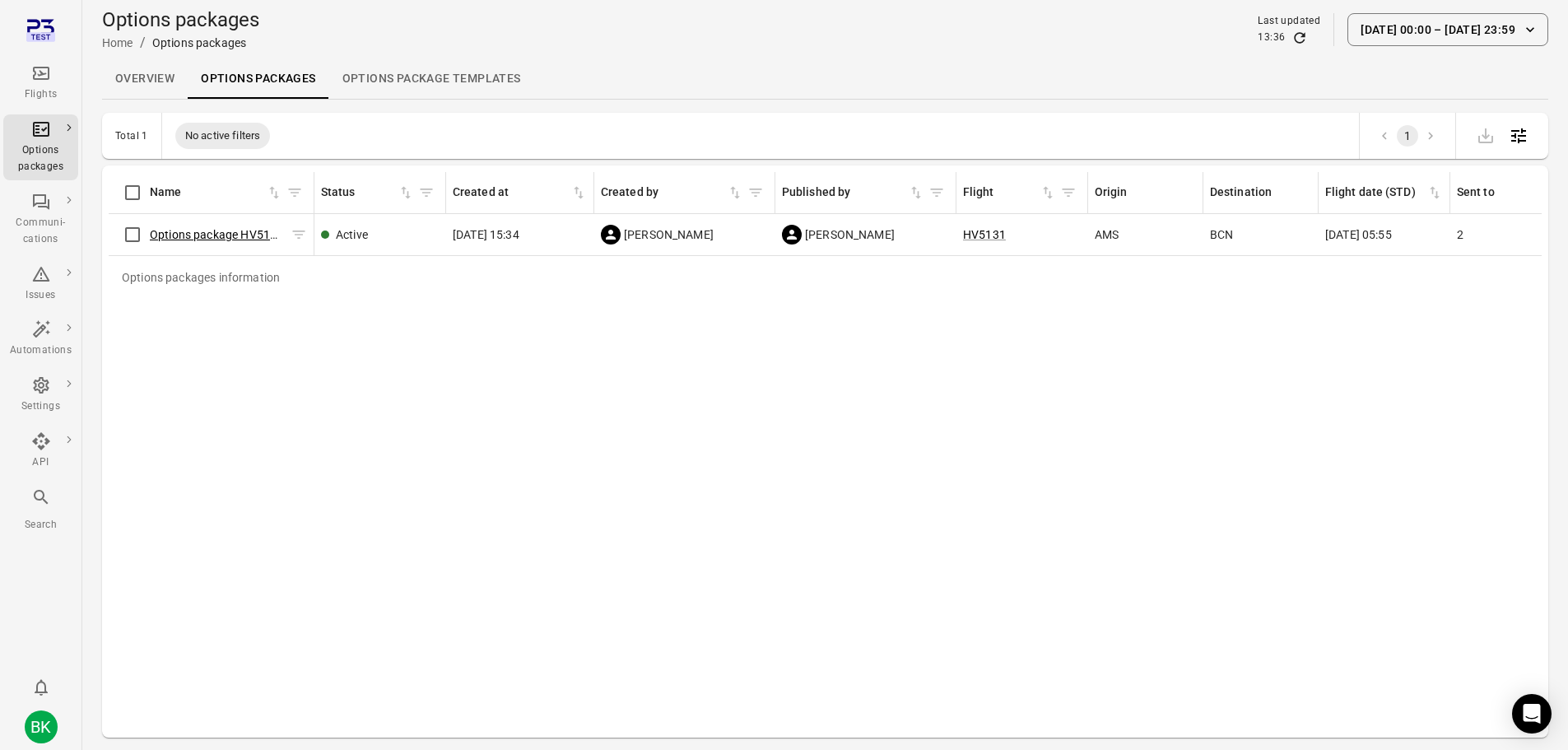
click at [199, 234] on link "Options package HV5131 ([DATE])" at bounding box center [239, 234] width 180 height 13
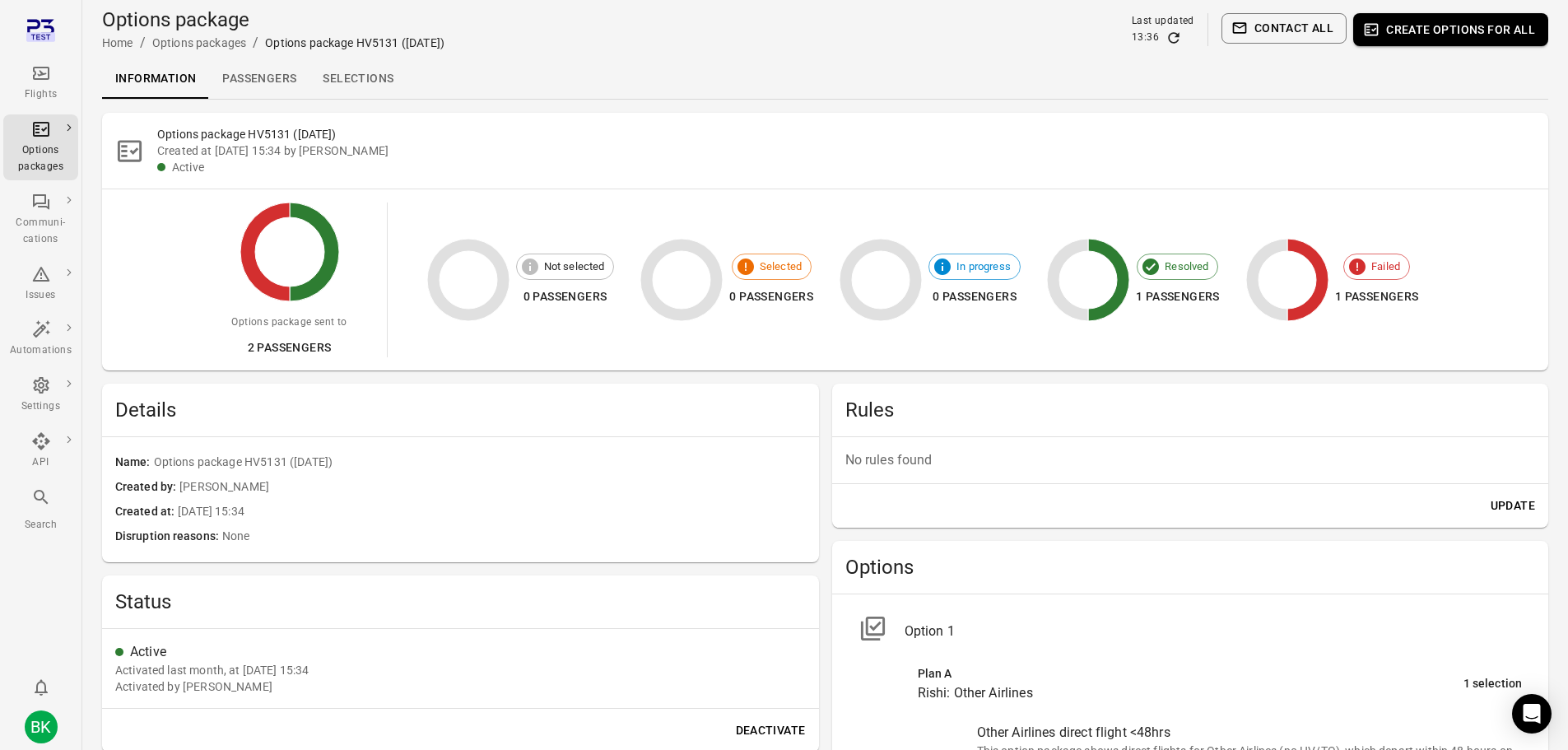
click at [322, 43] on div "Options package HV5131 ([DATE])" at bounding box center [355, 42] width 180 height 16
click at [213, 36] on link "Options packages" at bounding box center [199, 42] width 94 height 13
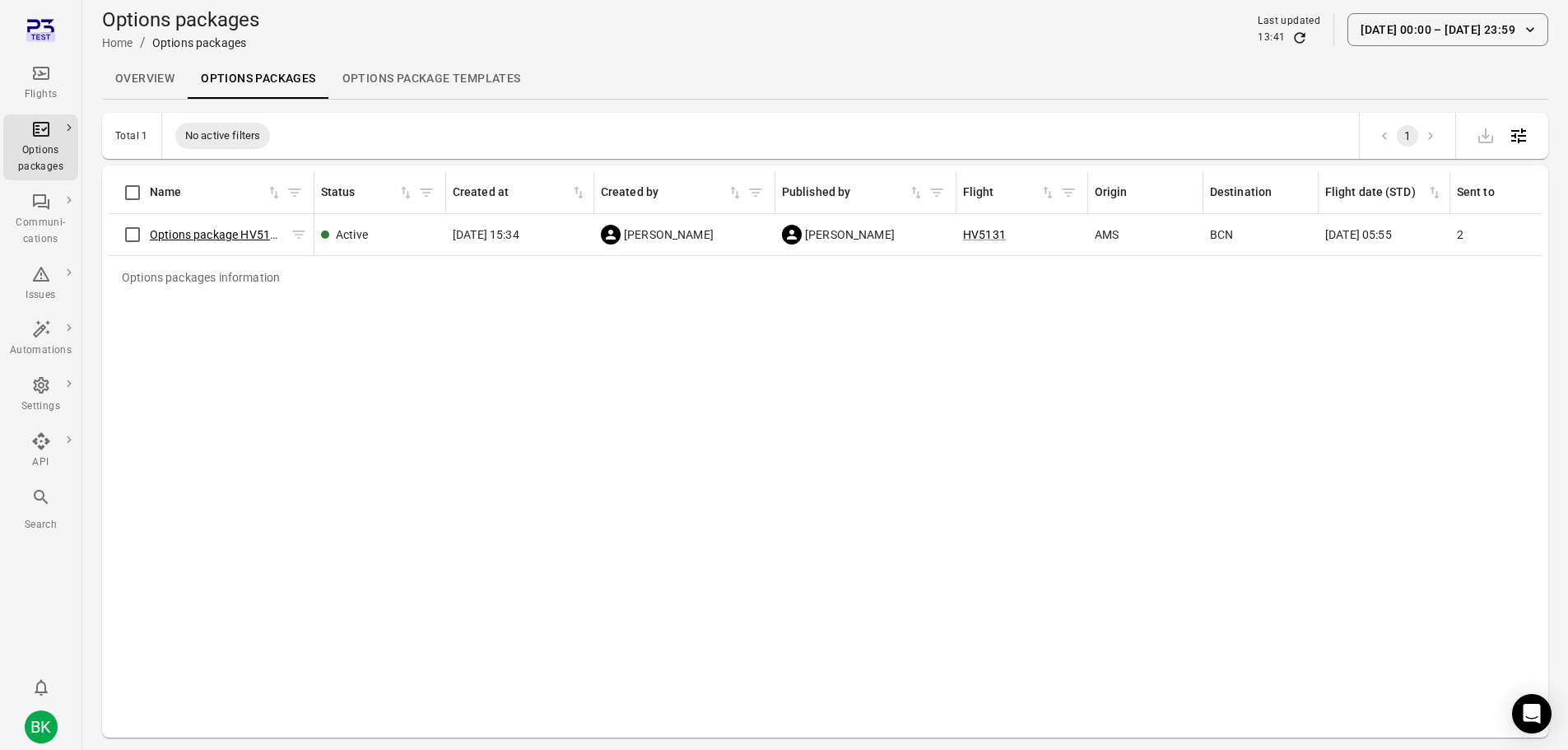
click at [189, 234] on link "Options package HV5131 ([DATE])" at bounding box center [239, 234] width 180 height 13
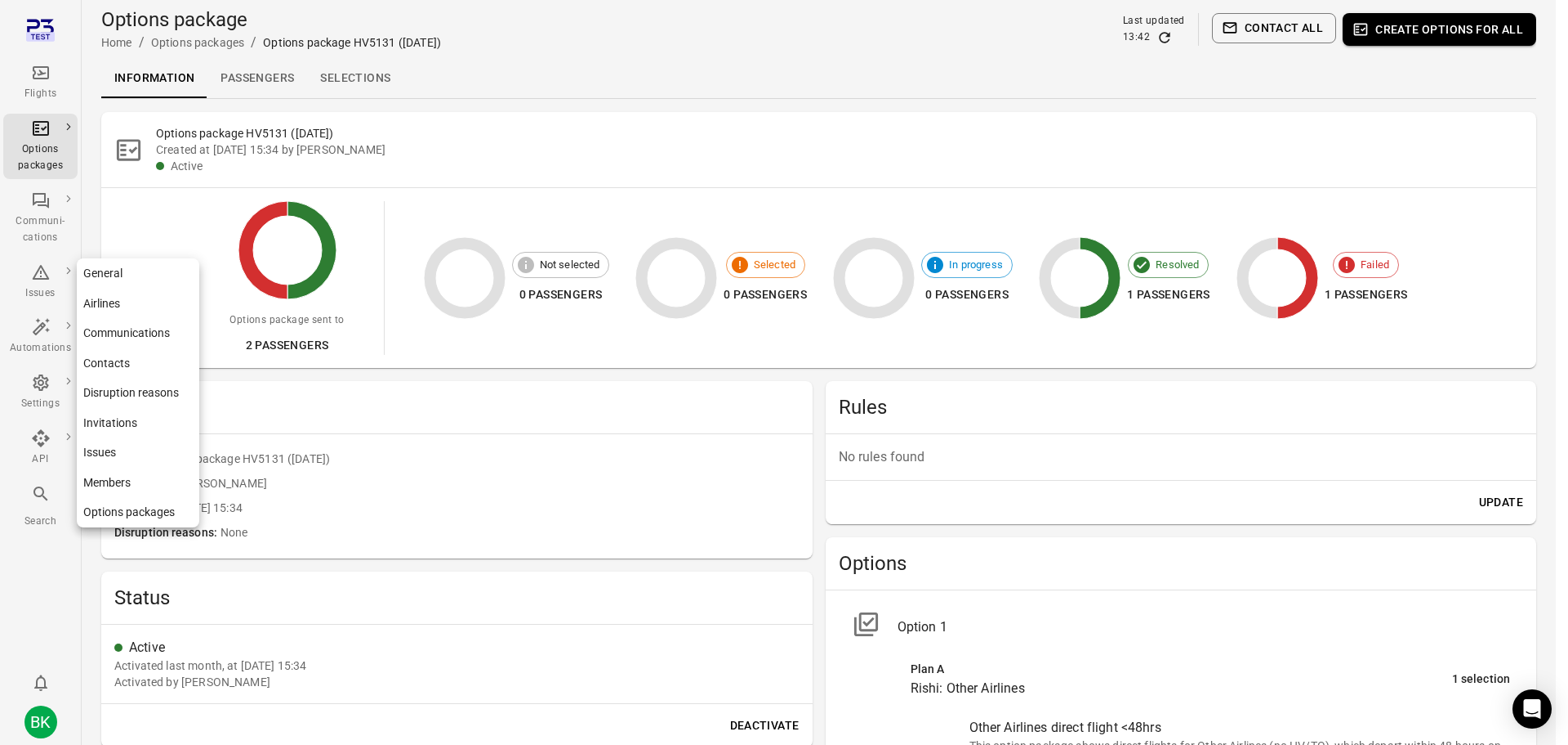
click at [108, 268] on link "General" at bounding box center [138, 273] width 123 height 30
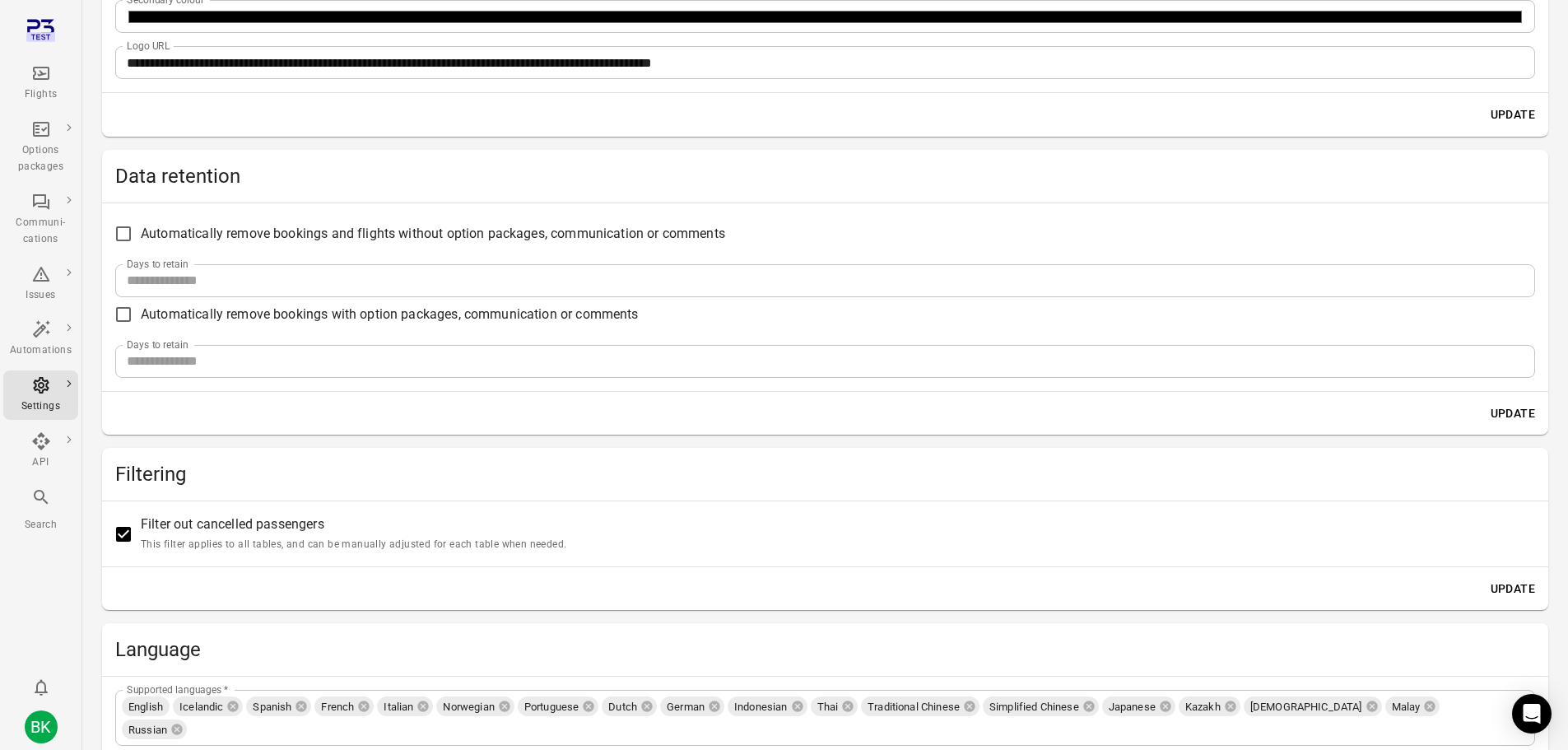
scroll to position [329, 0]
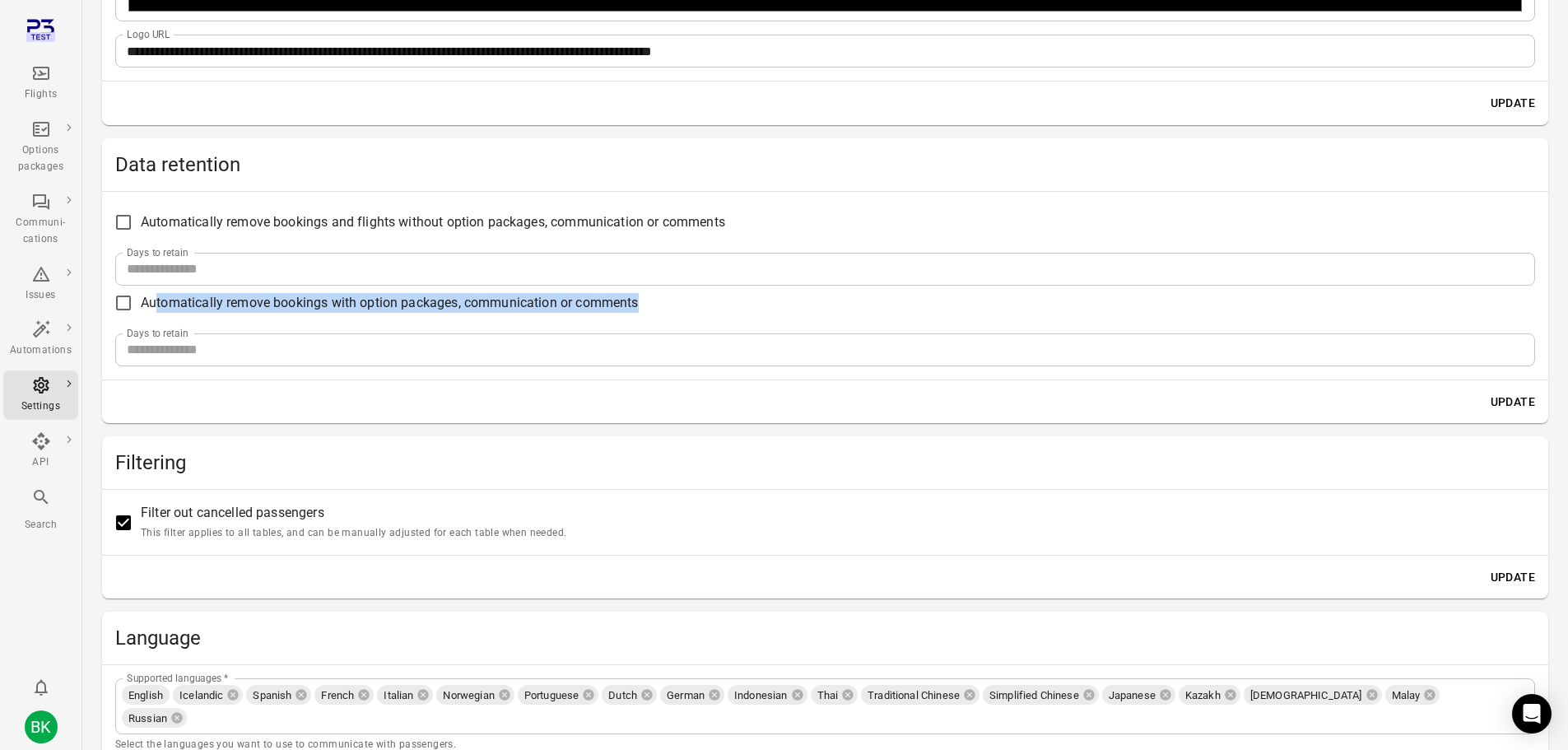
drag, startPoint x: 153, startPoint y: 301, endPoint x: 658, endPoint y: 305, distance: 505.0
click at [658, 305] on div "Automatically remove bookings and flights without option packages, communicatio…" at bounding box center [825, 285] width 1446 height 188
click at [44, 86] on div "Flights" at bounding box center [40, 94] width 61 height 16
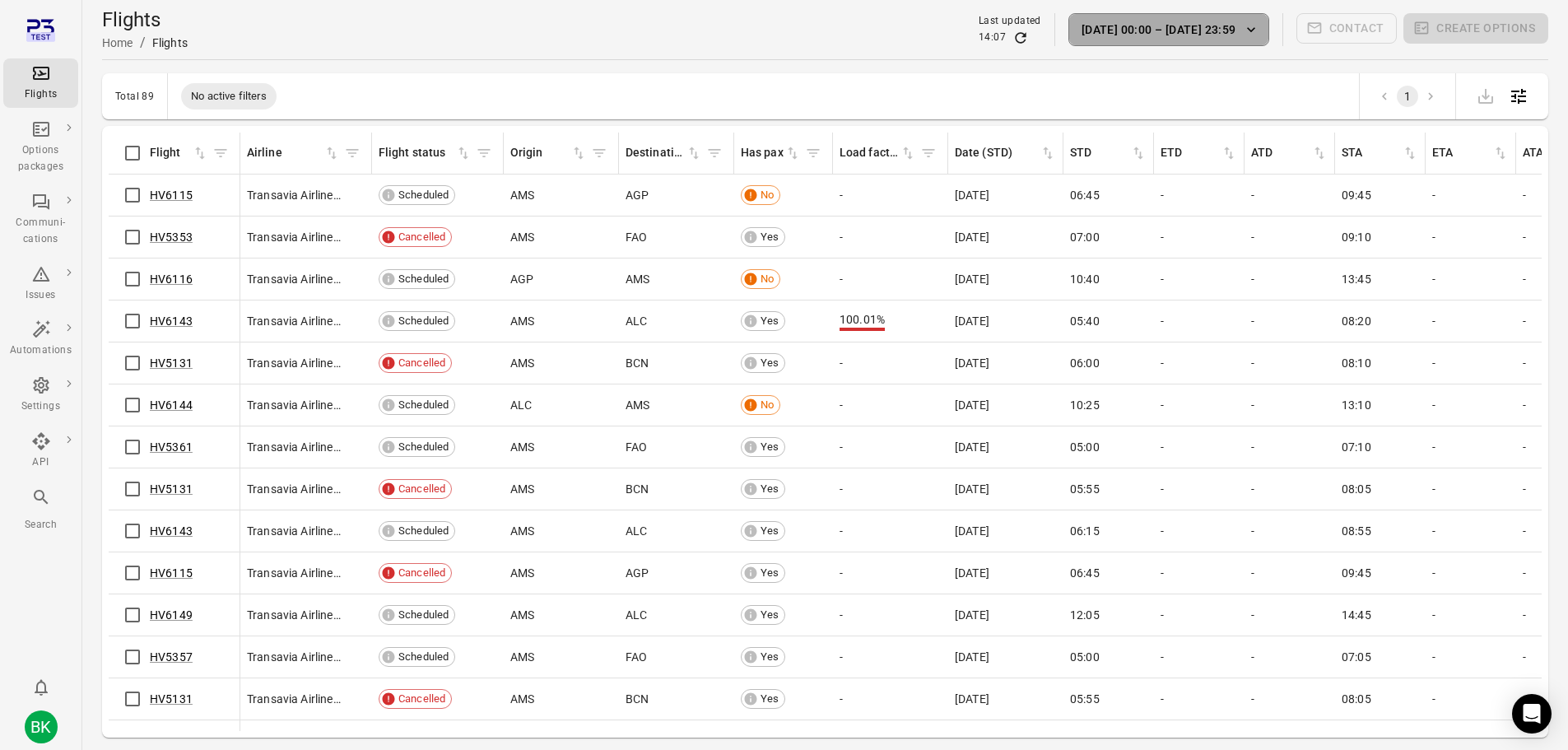
click at [1237, 31] on button "[DATE] 00:00 – [DATE] 23:59" at bounding box center [1169, 29] width 201 height 33
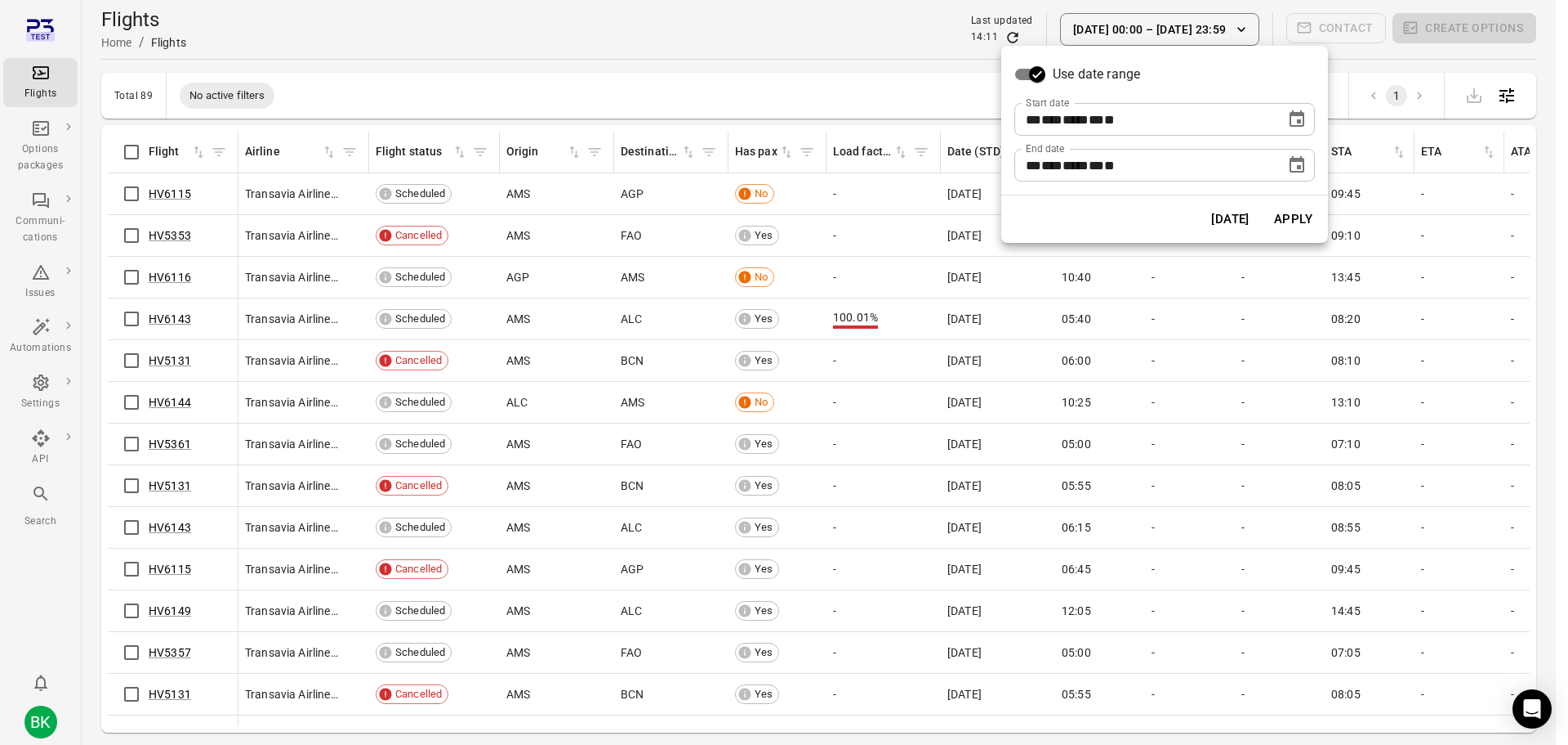
click at [44, 399] on div at bounding box center [784, 372] width 1568 height 745
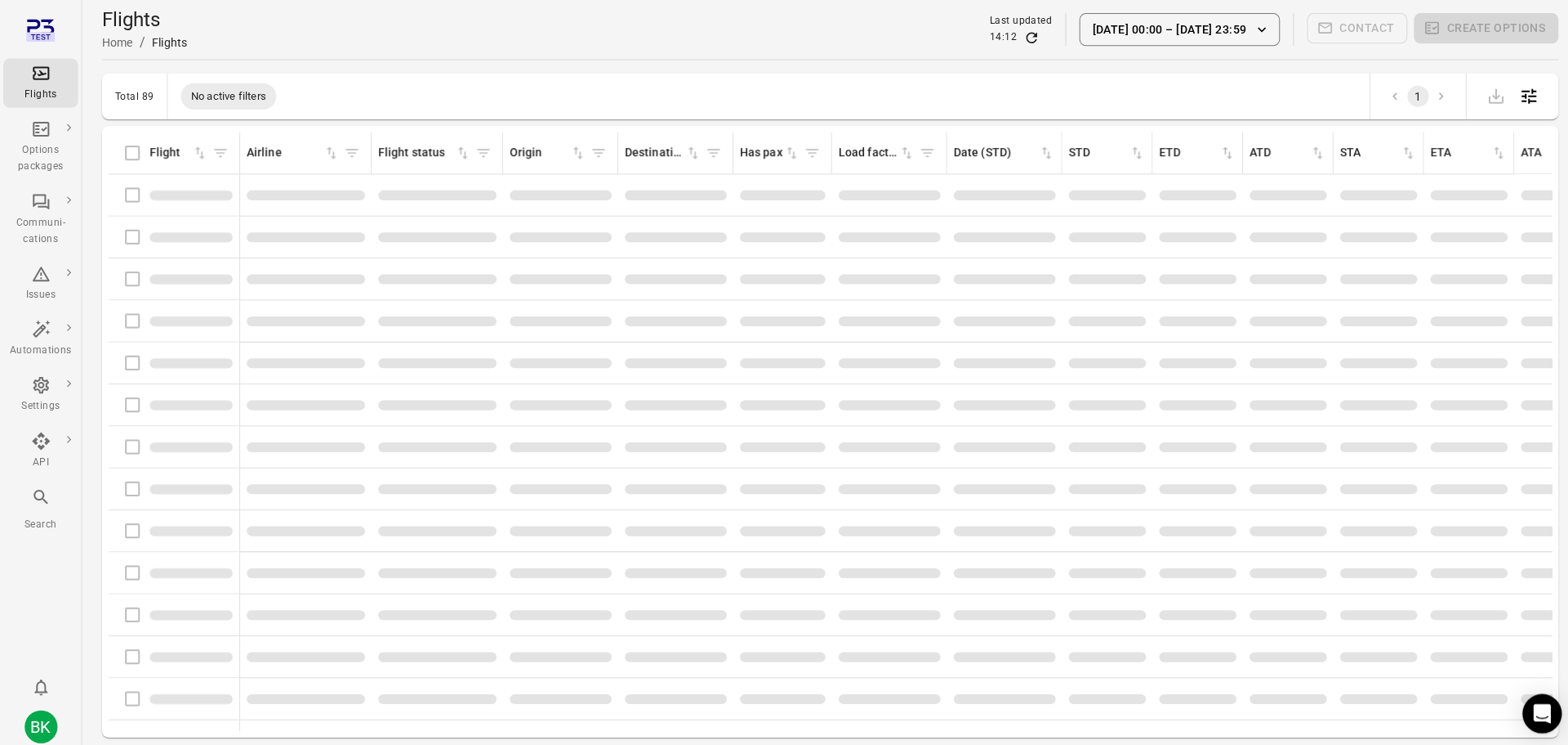
click at [35, 385] on icon "Main navigation" at bounding box center [40, 382] width 15 height 16
